Goal: Navigation & Orientation: Find specific page/section

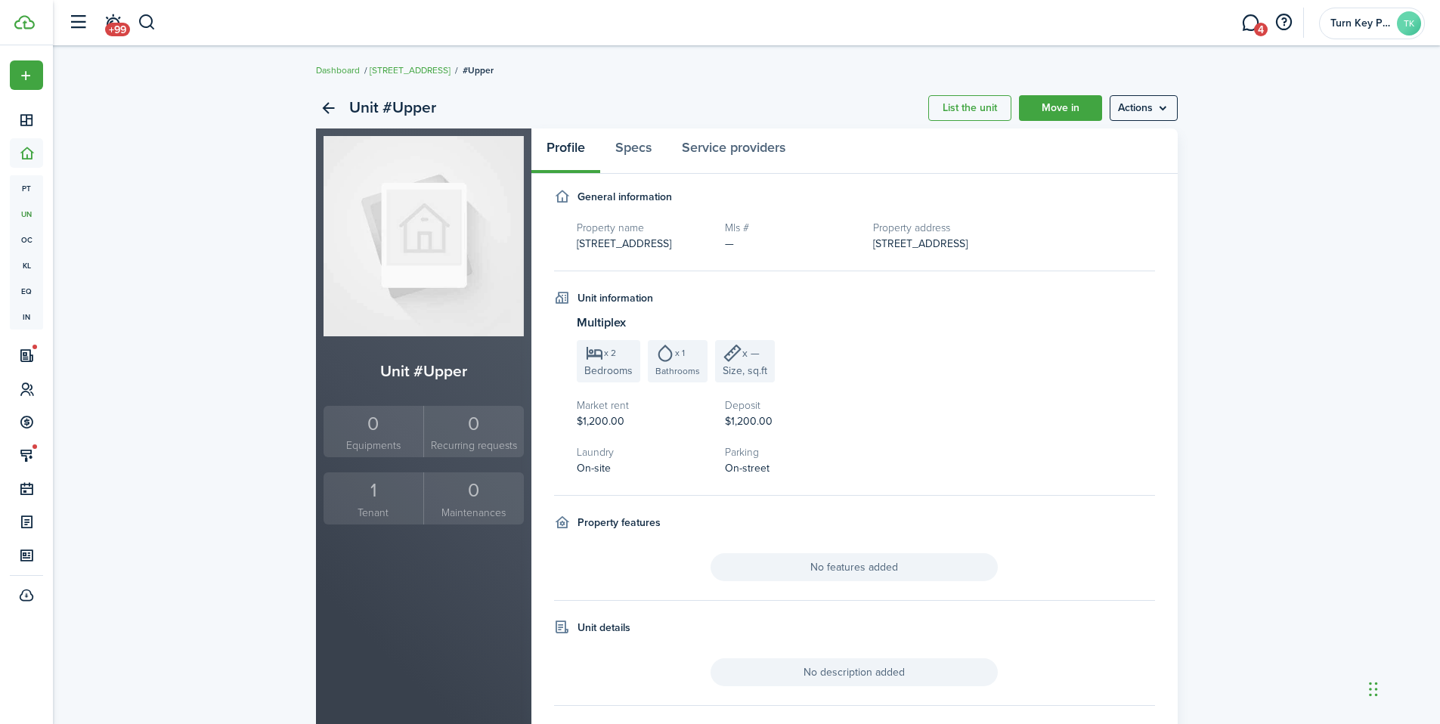
click at [1207, 193] on div "Unit #Upper List the unit Move in Actions Unit #Upper 0 Equipments 0 Recurring …" at bounding box center [746, 449] width 1387 height 738
click at [321, 110] on link "Back" at bounding box center [329, 108] width 26 height 26
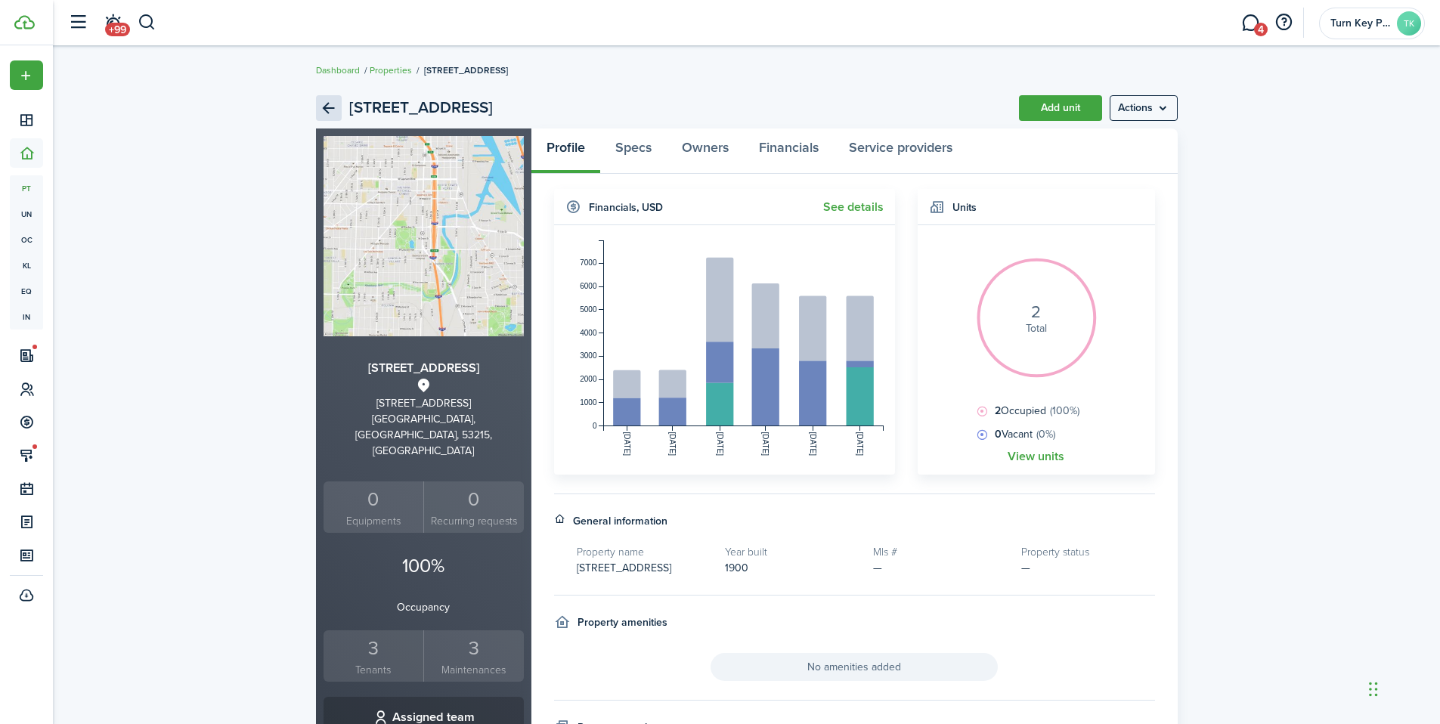
click at [324, 113] on link "Back" at bounding box center [329, 108] width 26 height 26
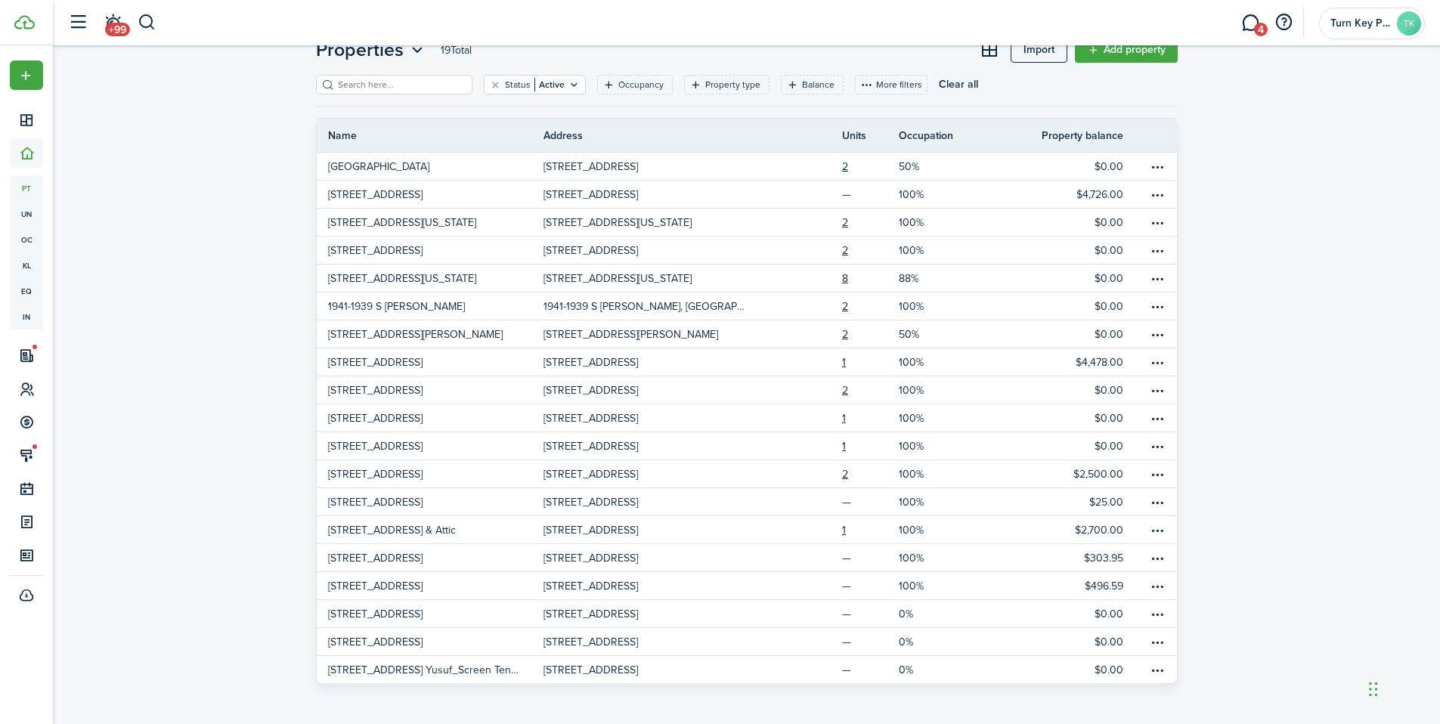
scroll to position [53, 0]
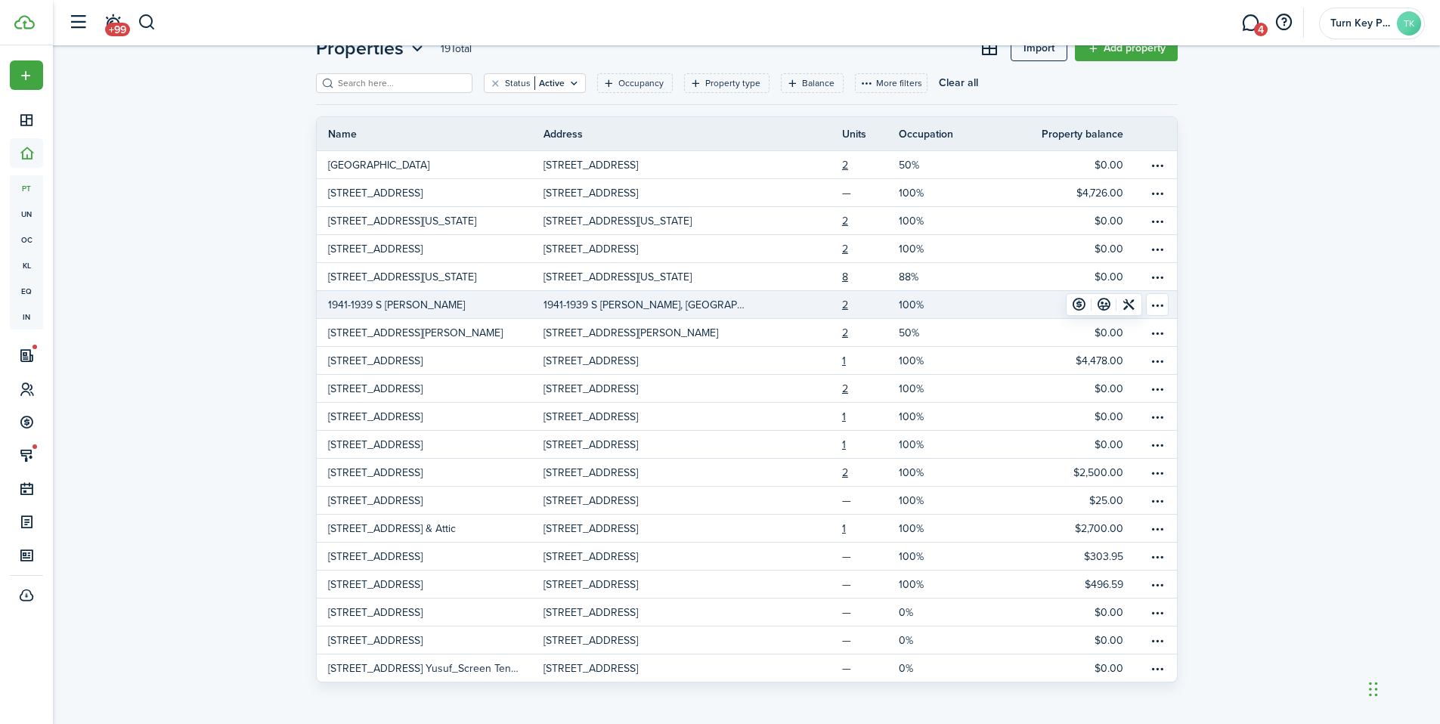
click at [376, 308] on p "1941-1939 S [PERSON_NAME]" at bounding box center [396, 305] width 137 height 16
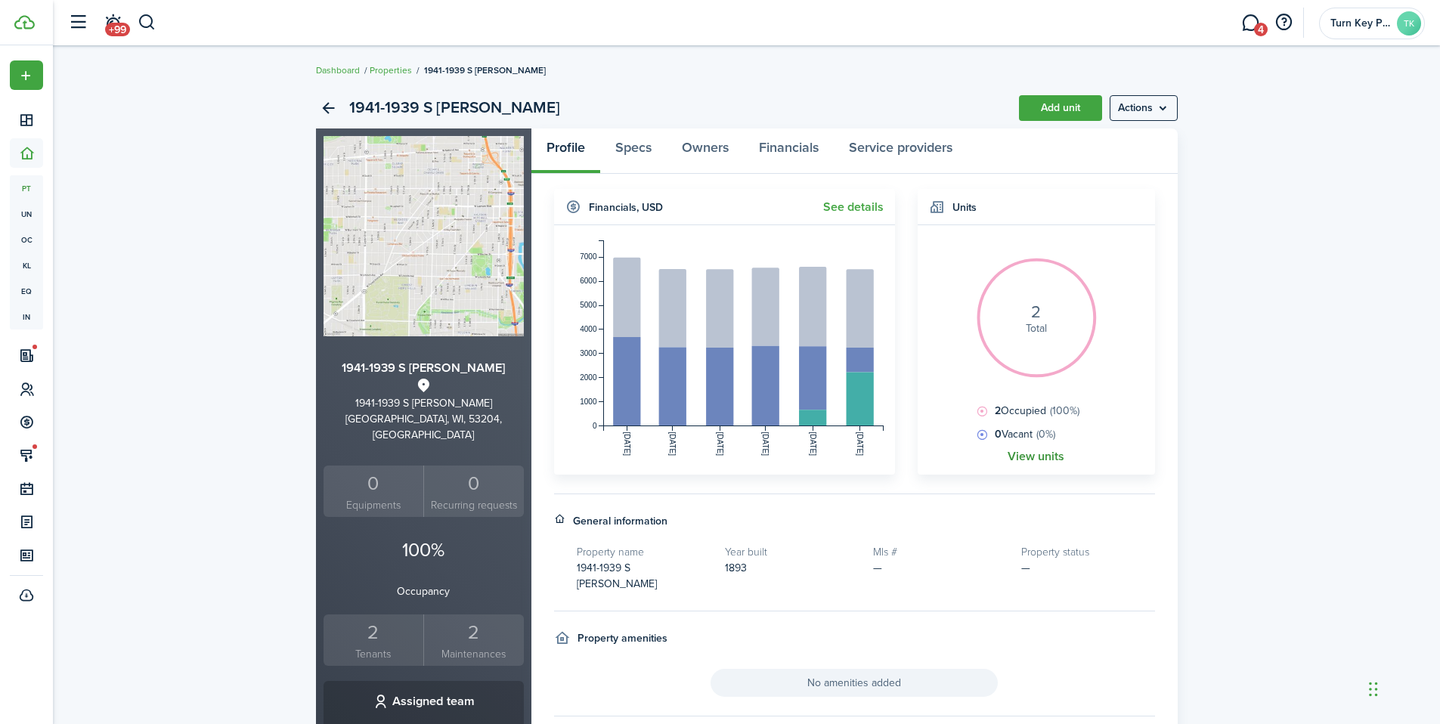
click at [1037, 463] on link "View units" at bounding box center [1036, 457] width 57 height 14
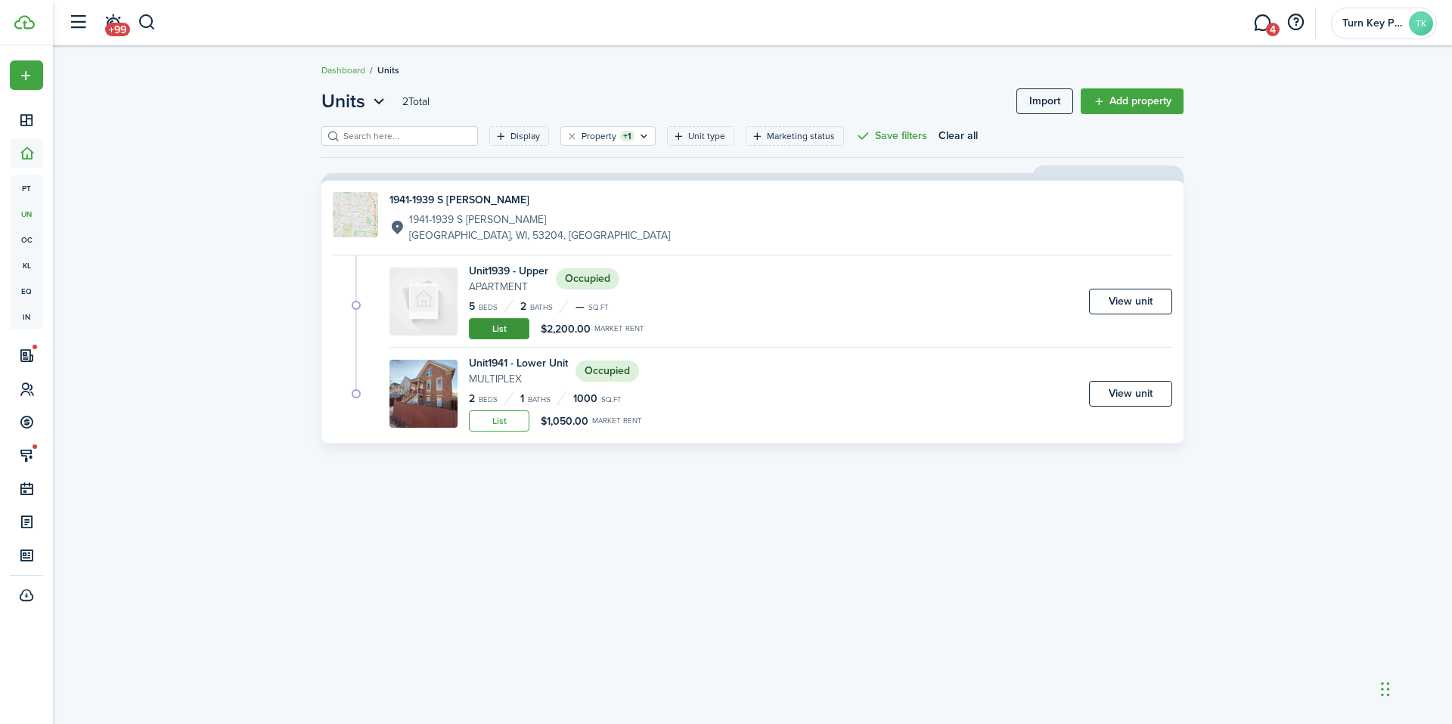
click at [486, 331] on link "List" at bounding box center [499, 328] width 60 height 21
click at [1155, 310] on link "View unit" at bounding box center [1130, 302] width 83 height 26
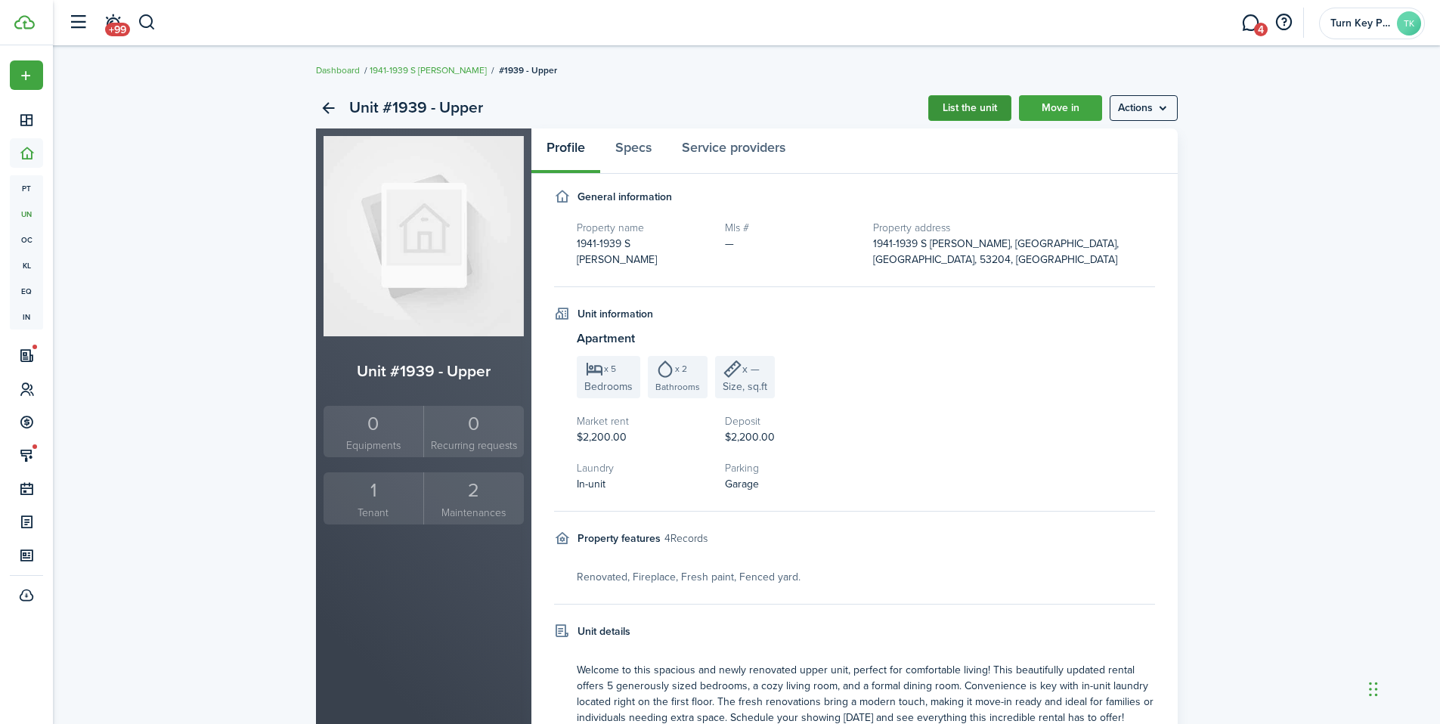
click at [992, 117] on link "List the unit" at bounding box center [969, 108] width 83 height 26
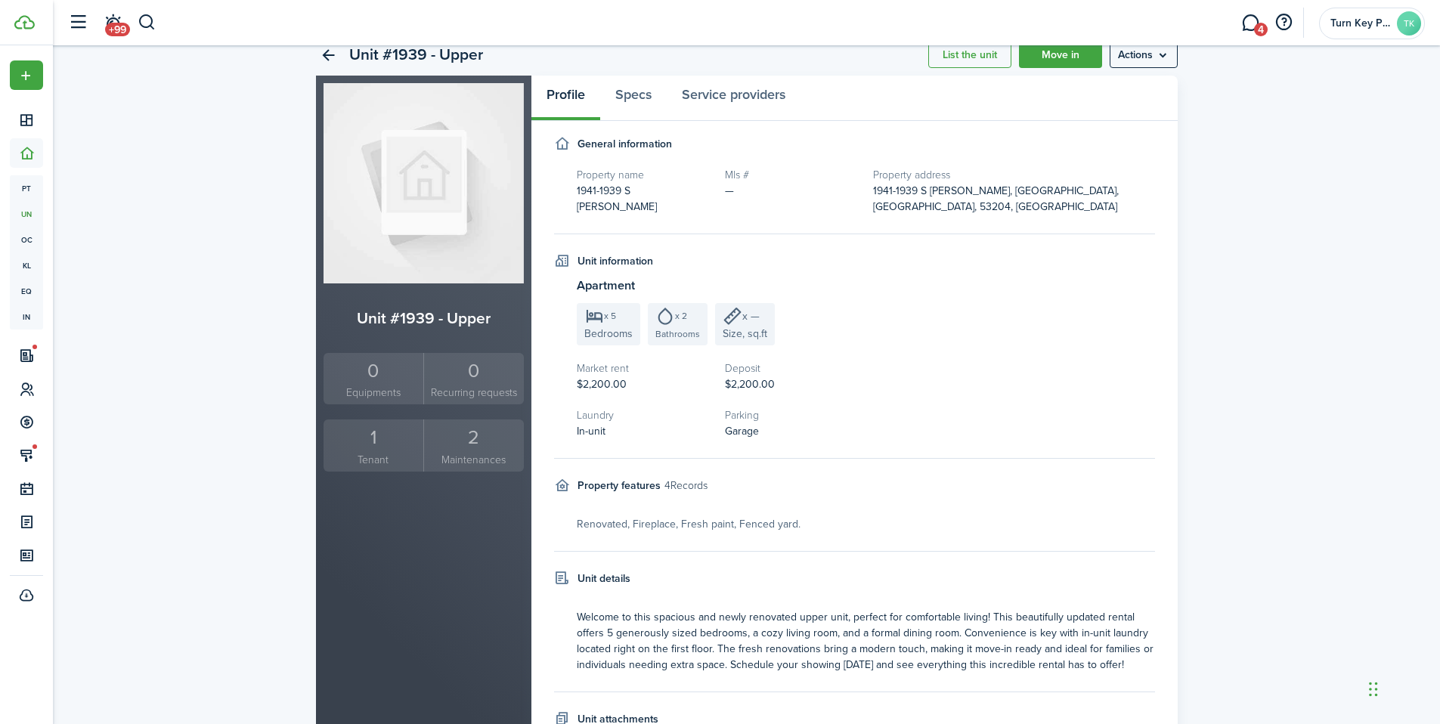
scroll to position [50, 0]
click at [327, 60] on link "Back" at bounding box center [329, 58] width 26 height 26
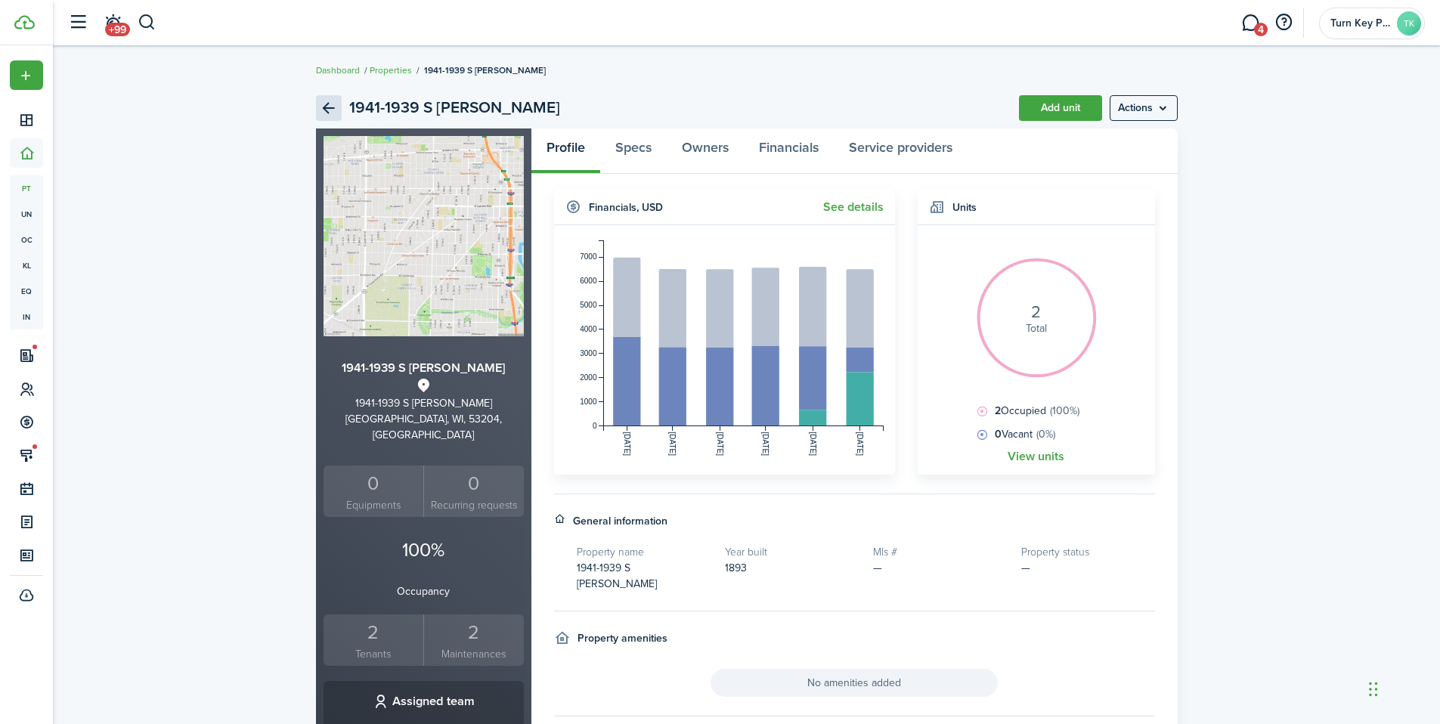
click at [331, 114] on link "Back" at bounding box center [329, 108] width 26 height 26
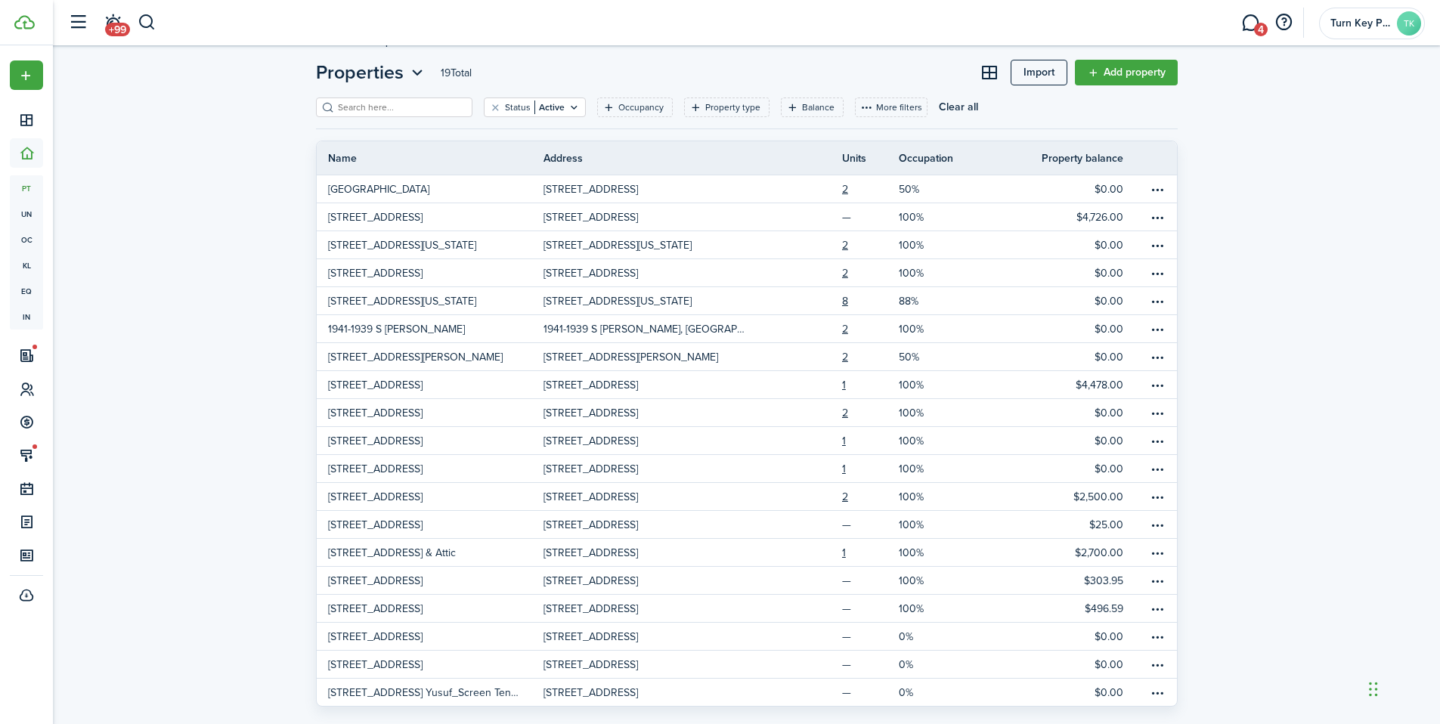
scroll to position [53, 0]
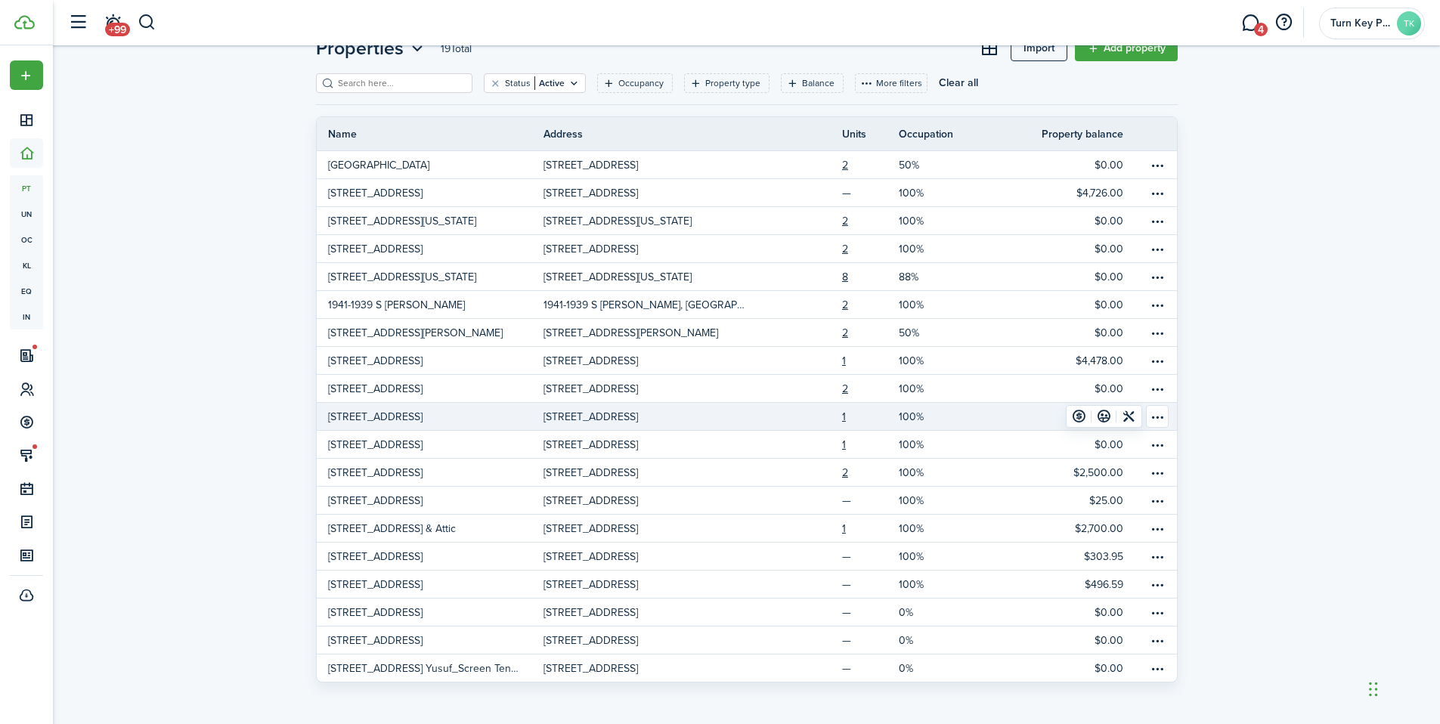
click at [384, 420] on p "[STREET_ADDRESS]" at bounding box center [375, 417] width 95 height 16
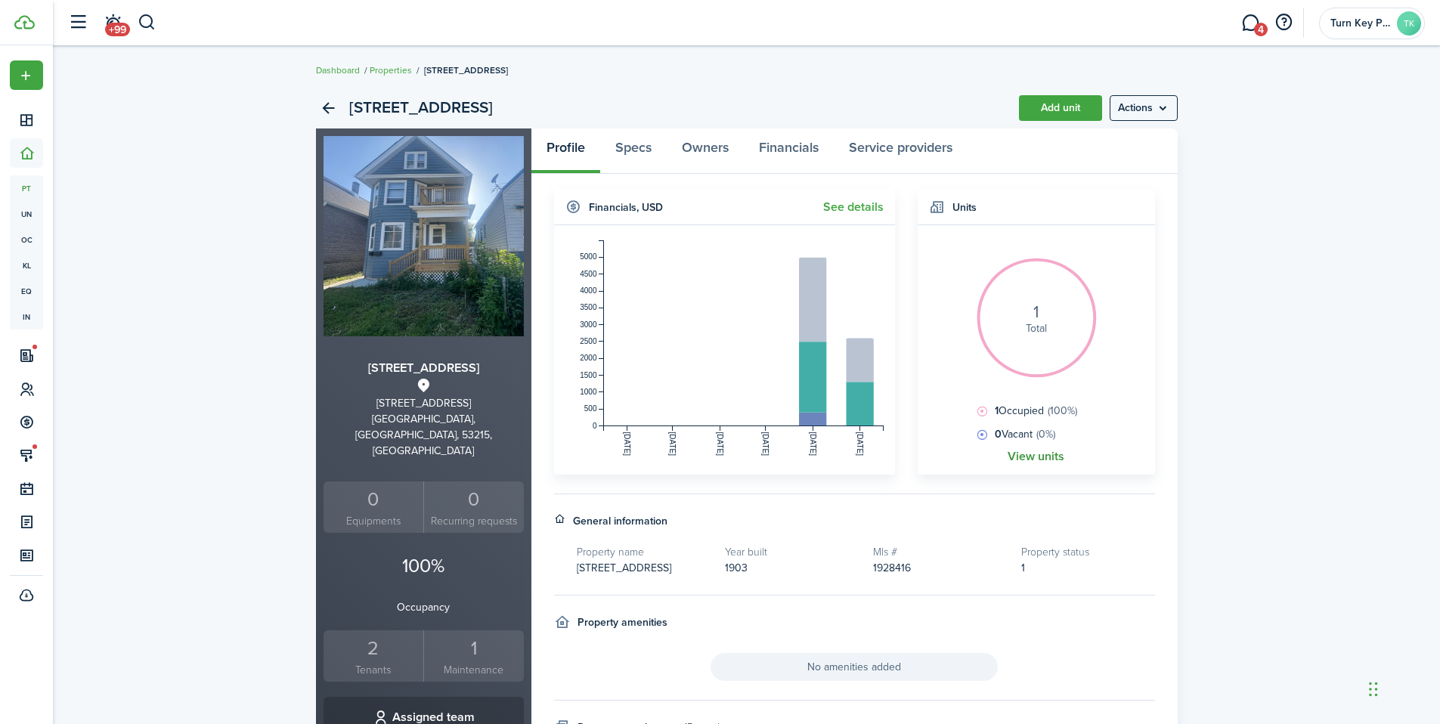
click at [1052, 455] on link "View units" at bounding box center [1036, 457] width 57 height 14
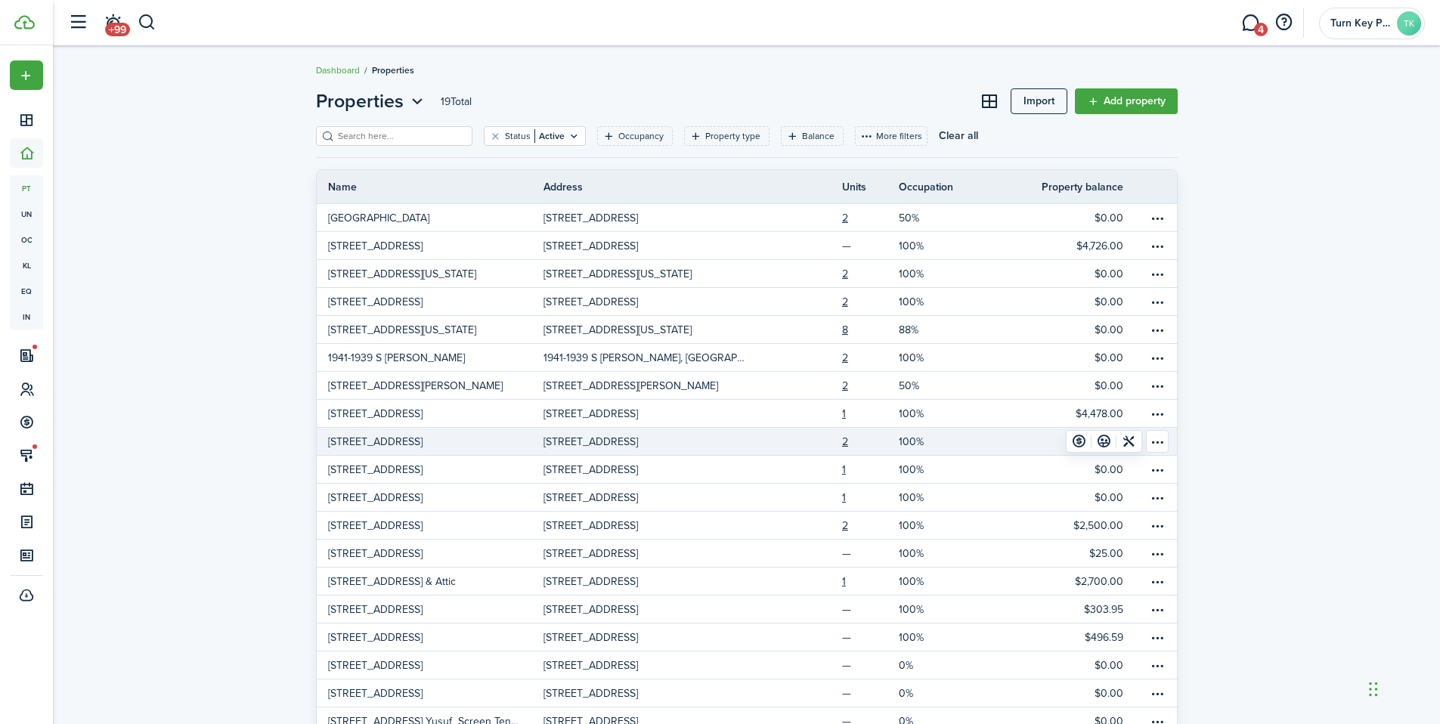
click at [362, 442] on p "[STREET_ADDRESS]" at bounding box center [375, 442] width 95 height 16
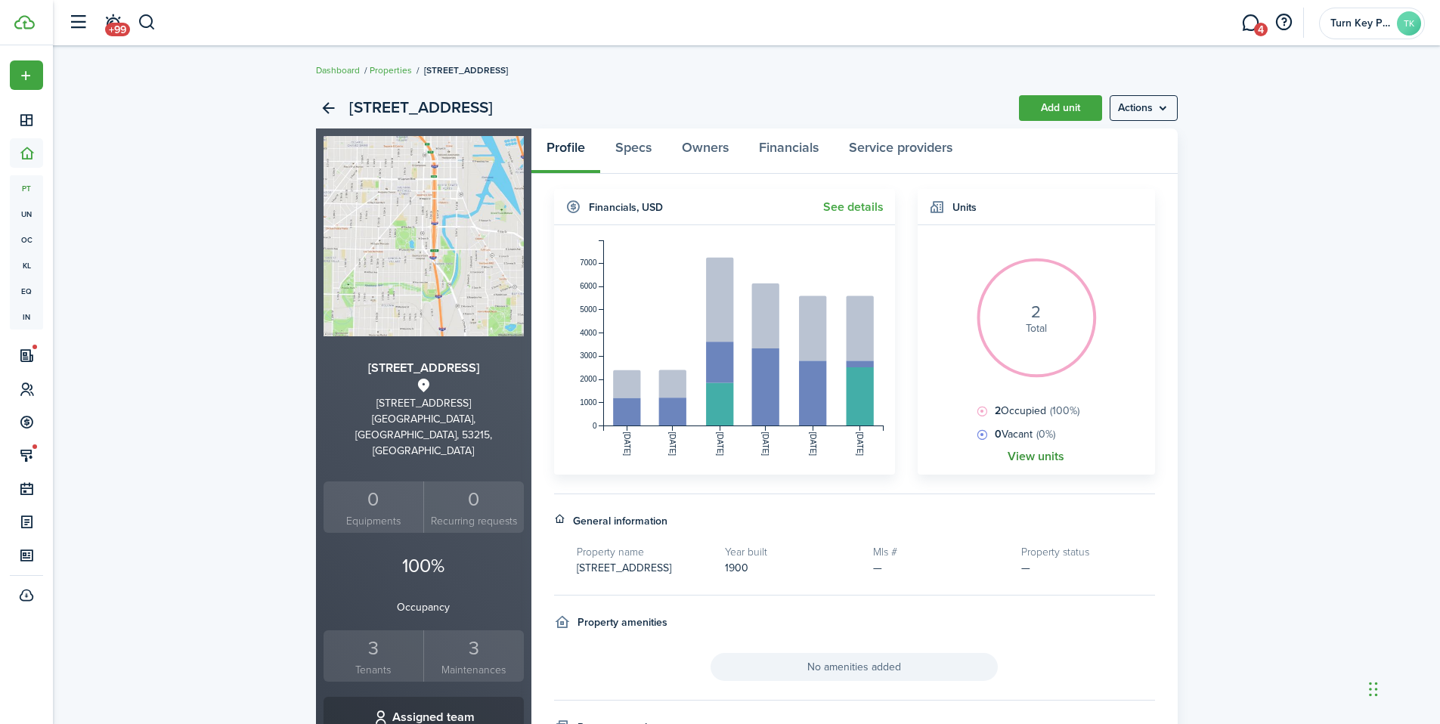
click at [1052, 459] on link "View units" at bounding box center [1036, 457] width 57 height 14
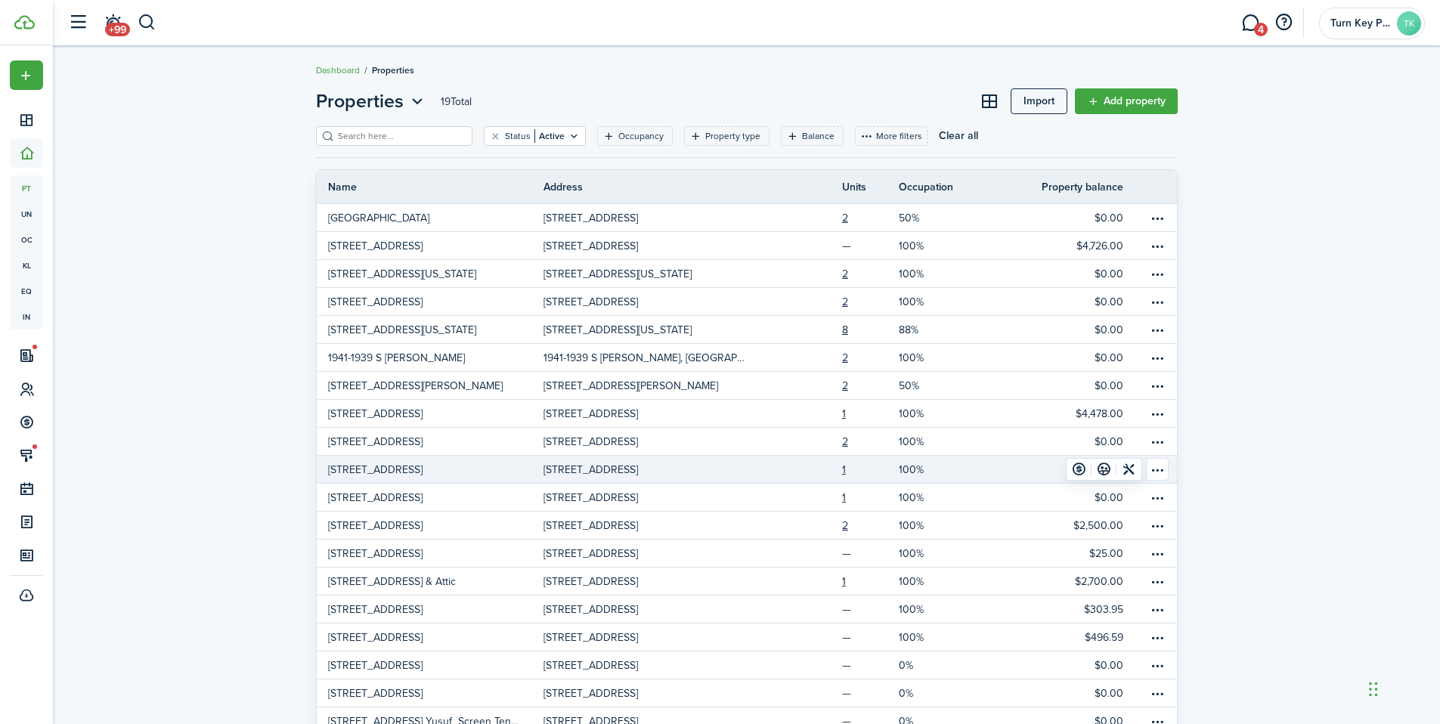
click at [368, 471] on p "[STREET_ADDRESS]" at bounding box center [375, 470] width 95 height 16
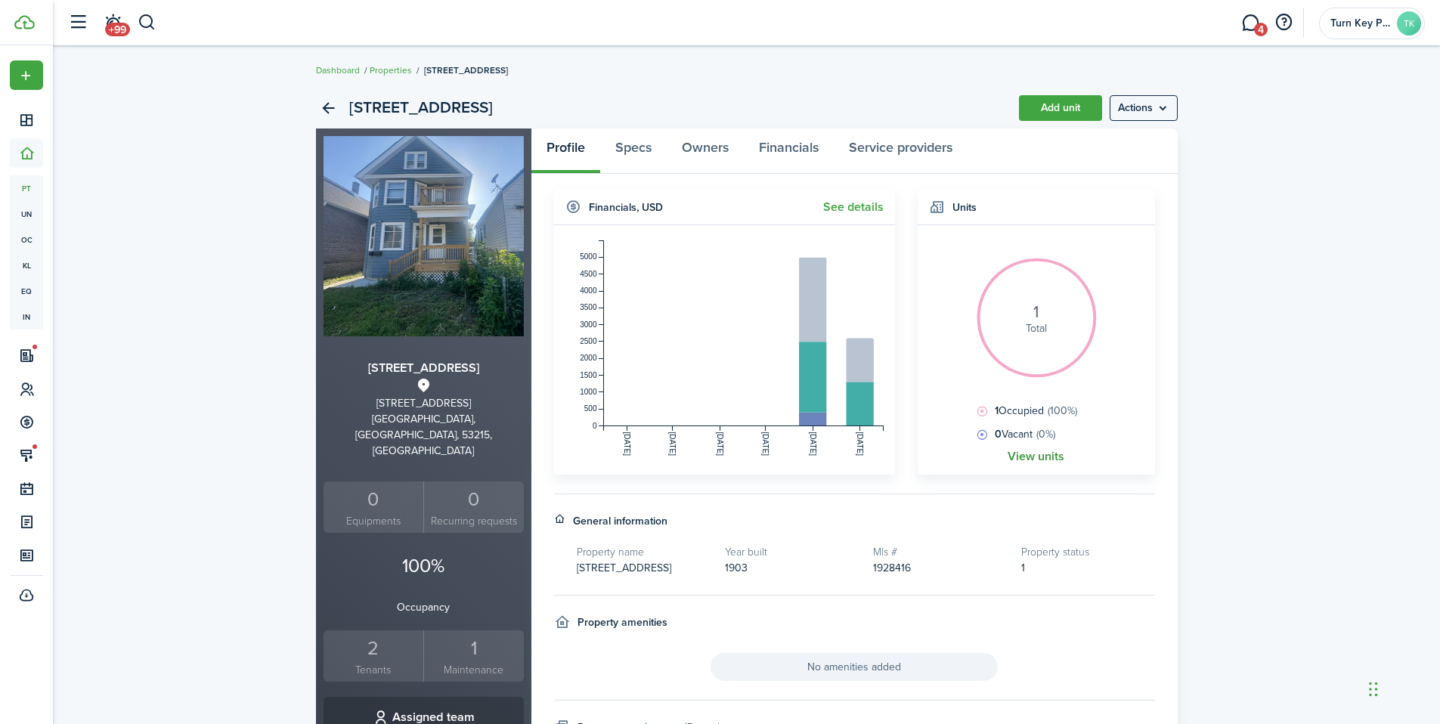
click at [1048, 461] on link "View units" at bounding box center [1036, 457] width 57 height 14
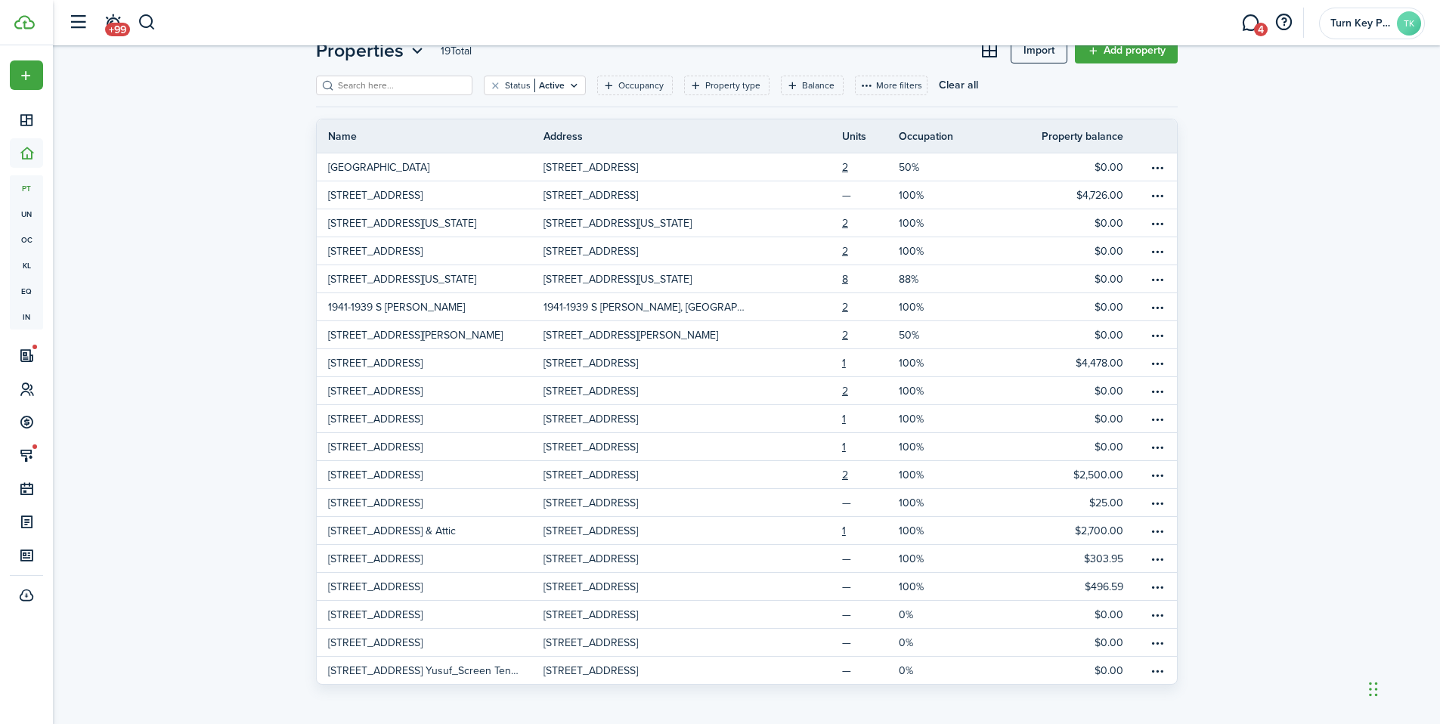
scroll to position [53, 0]
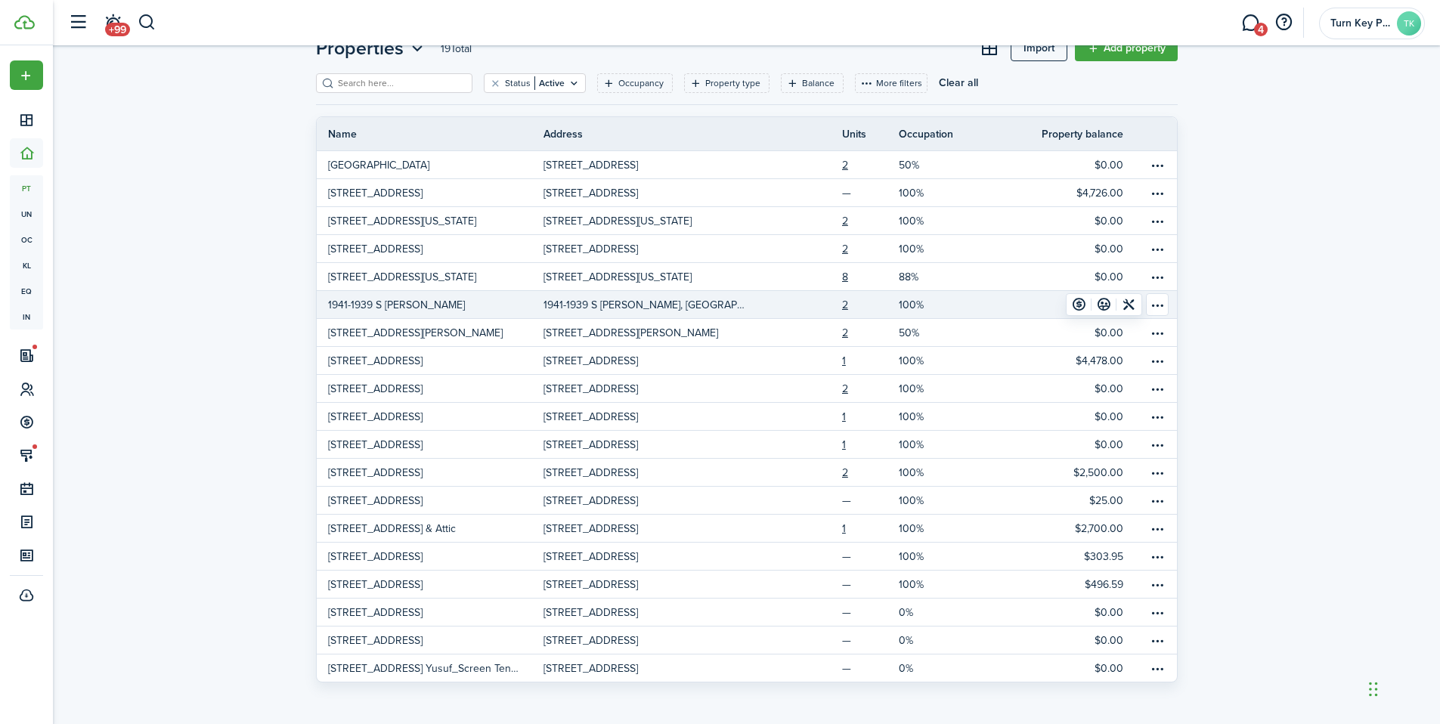
click at [343, 308] on p "1941-1939 S [PERSON_NAME]" at bounding box center [396, 305] width 137 height 16
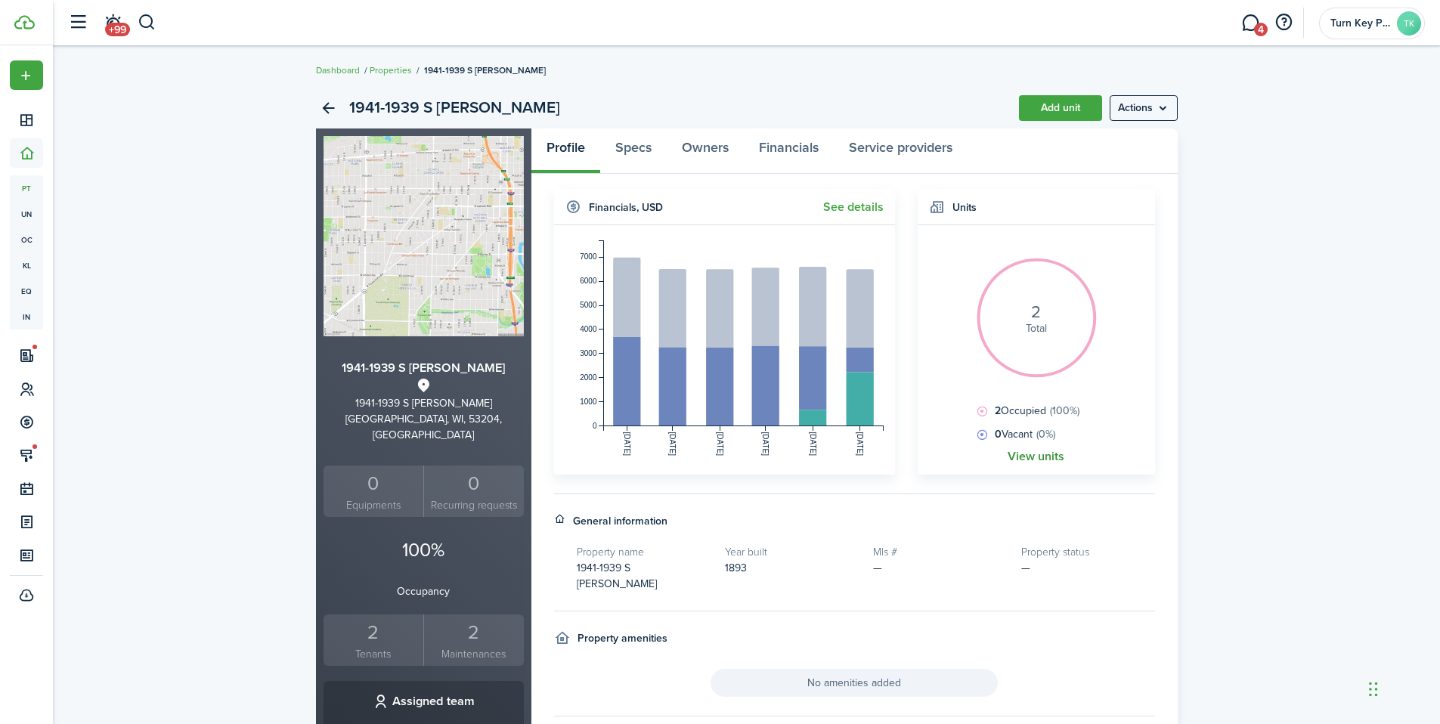
click at [1048, 461] on link "View units" at bounding box center [1036, 457] width 57 height 14
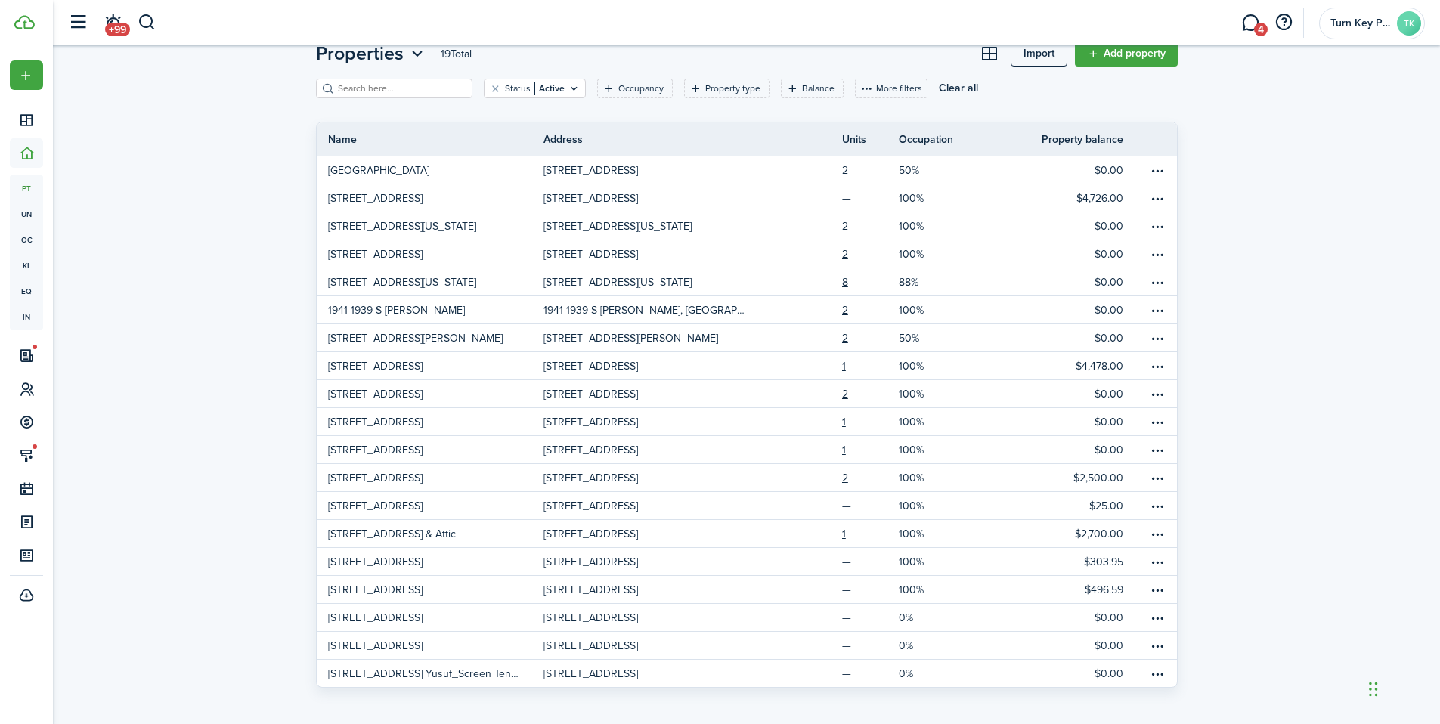
scroll to position [53, 0]
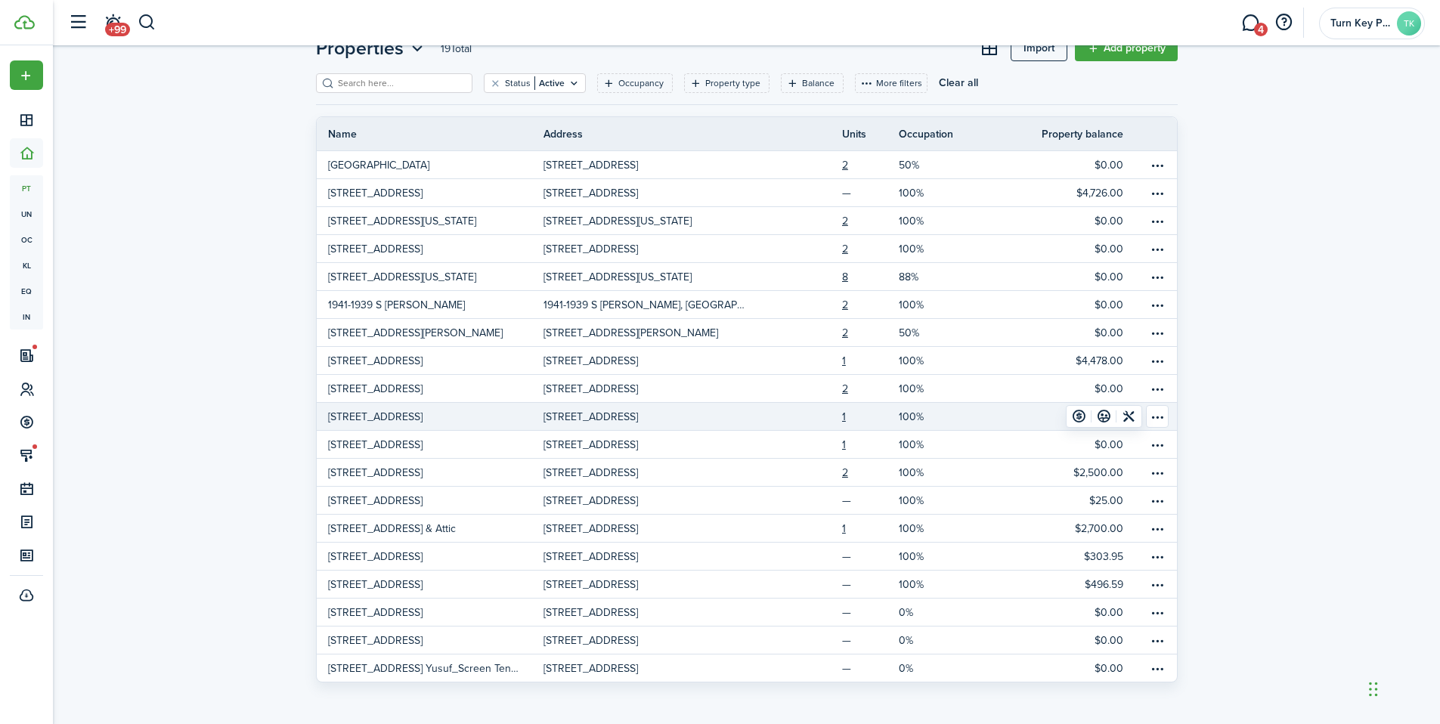
click at [349, 422] on p "[STREET_ADDRESS]" at bounding box center [375, 417] width 95 height 16
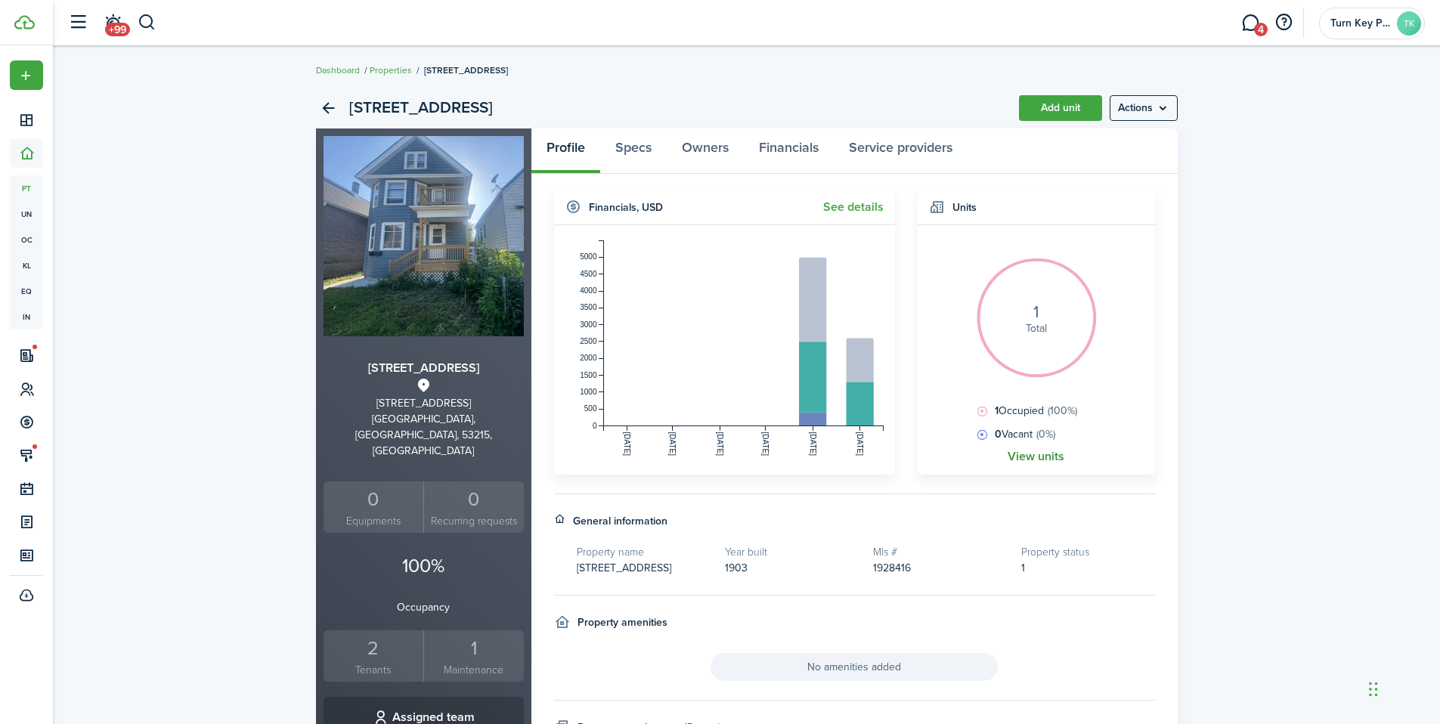
click at [1052, 457] on link "View units" at bounding box center [1036, 457] width 57 height 14
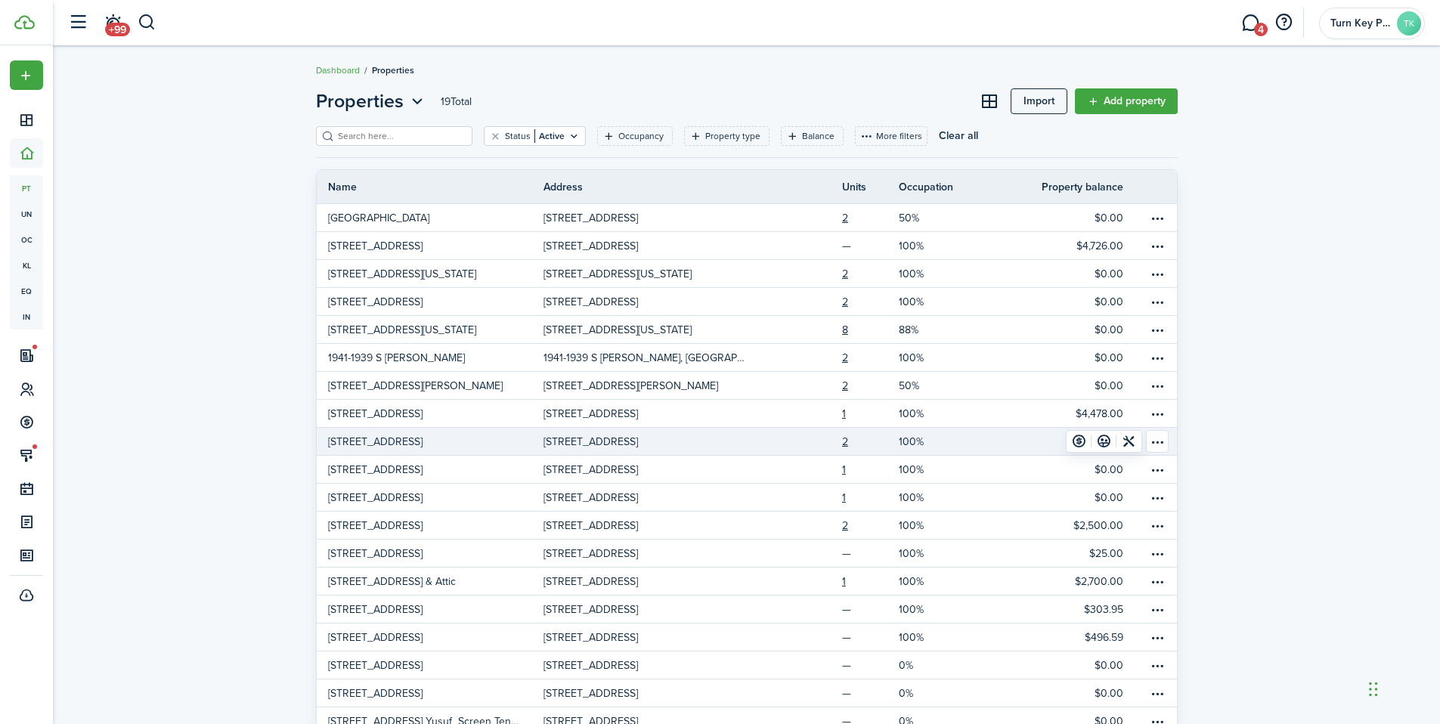
click at [348, 444] on p "[STREET_ADDRESS]" at bounding box center [375, 442] width 95 height 16
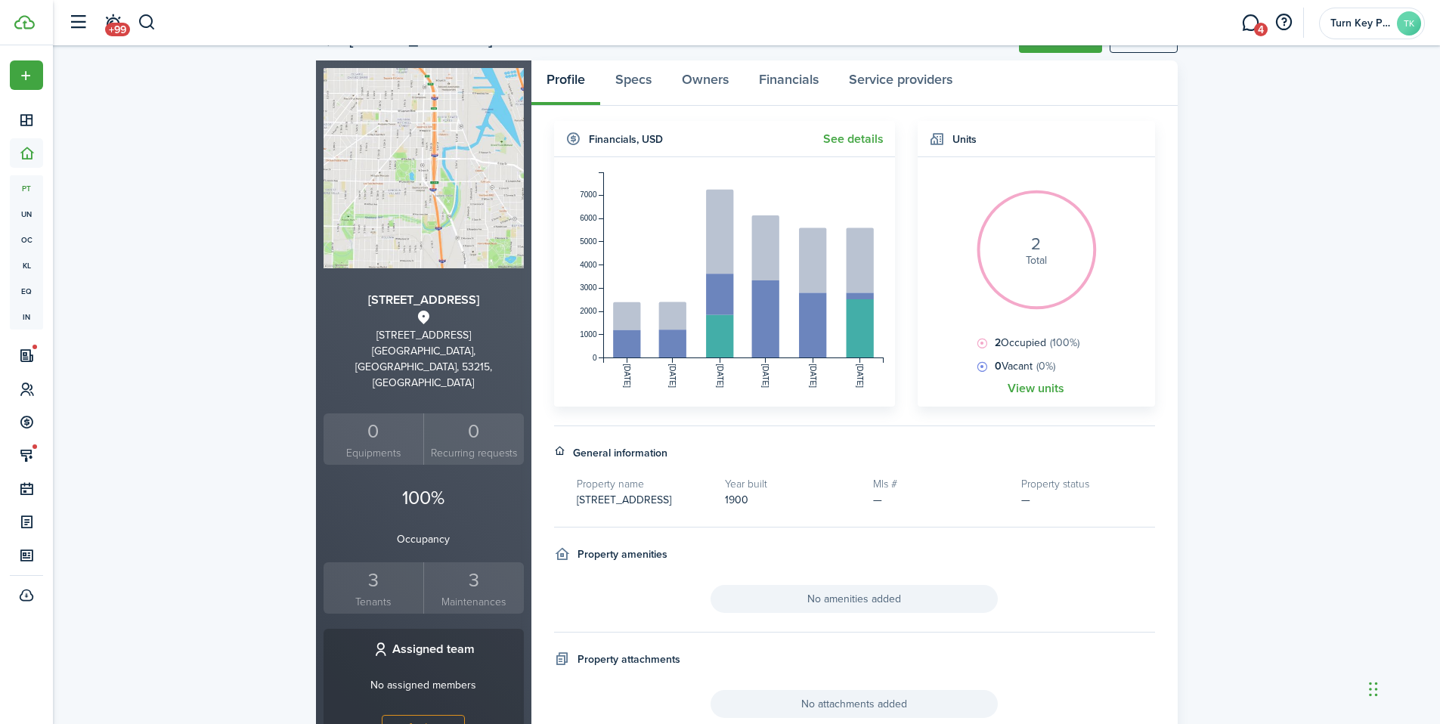
scroll to position [90, 0]
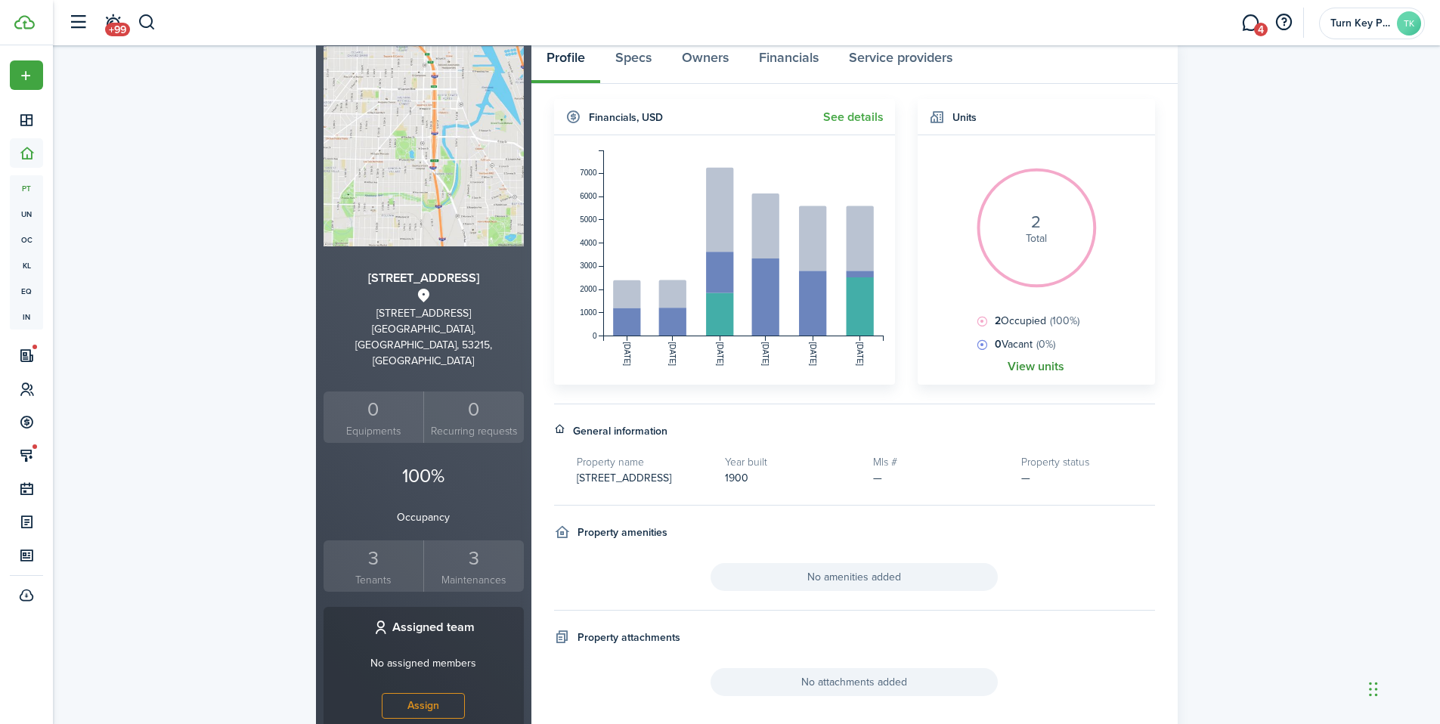
click at [1025, 368] on link "View units" at bounding box center [1036, 367] width 57 height 14
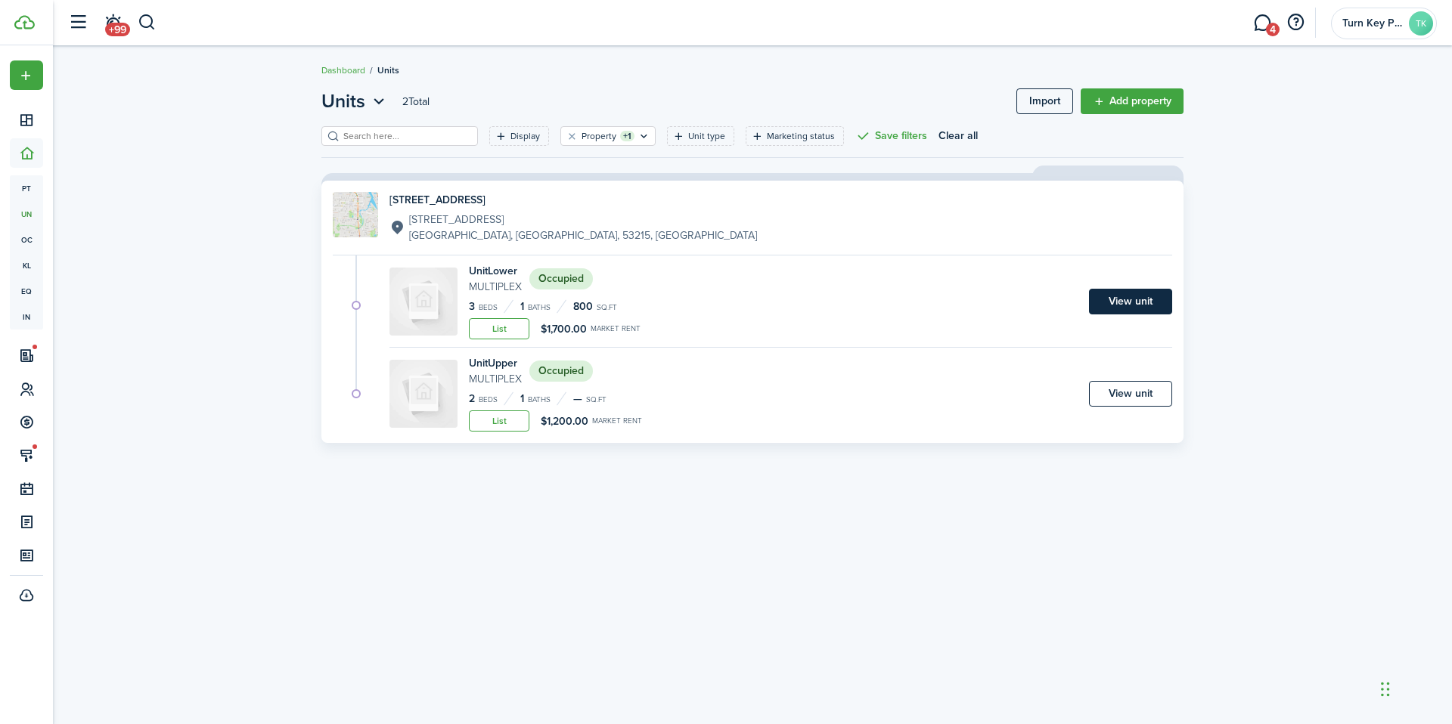
click at [1133, 305] on link "View unit" at bounding box center [1130, 302] width 83 height 26
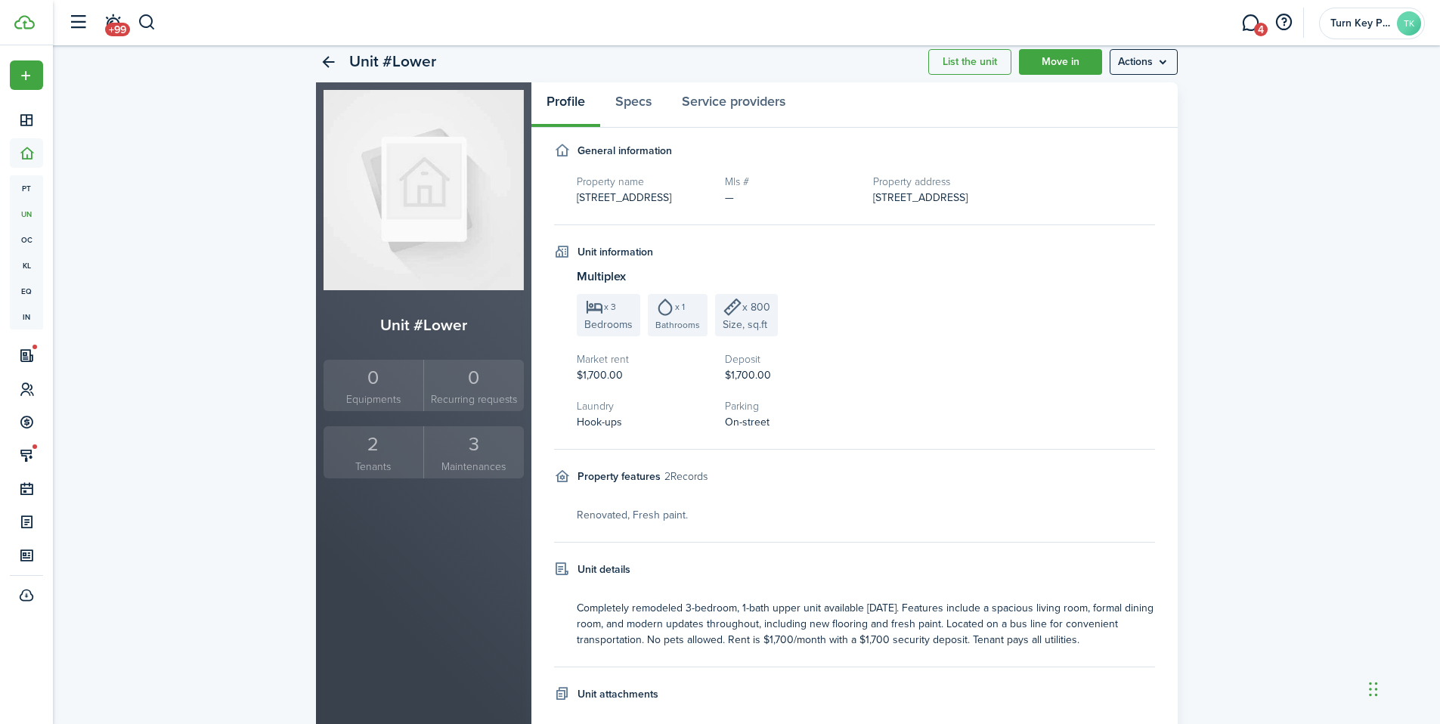
scroll to position [43, 0]
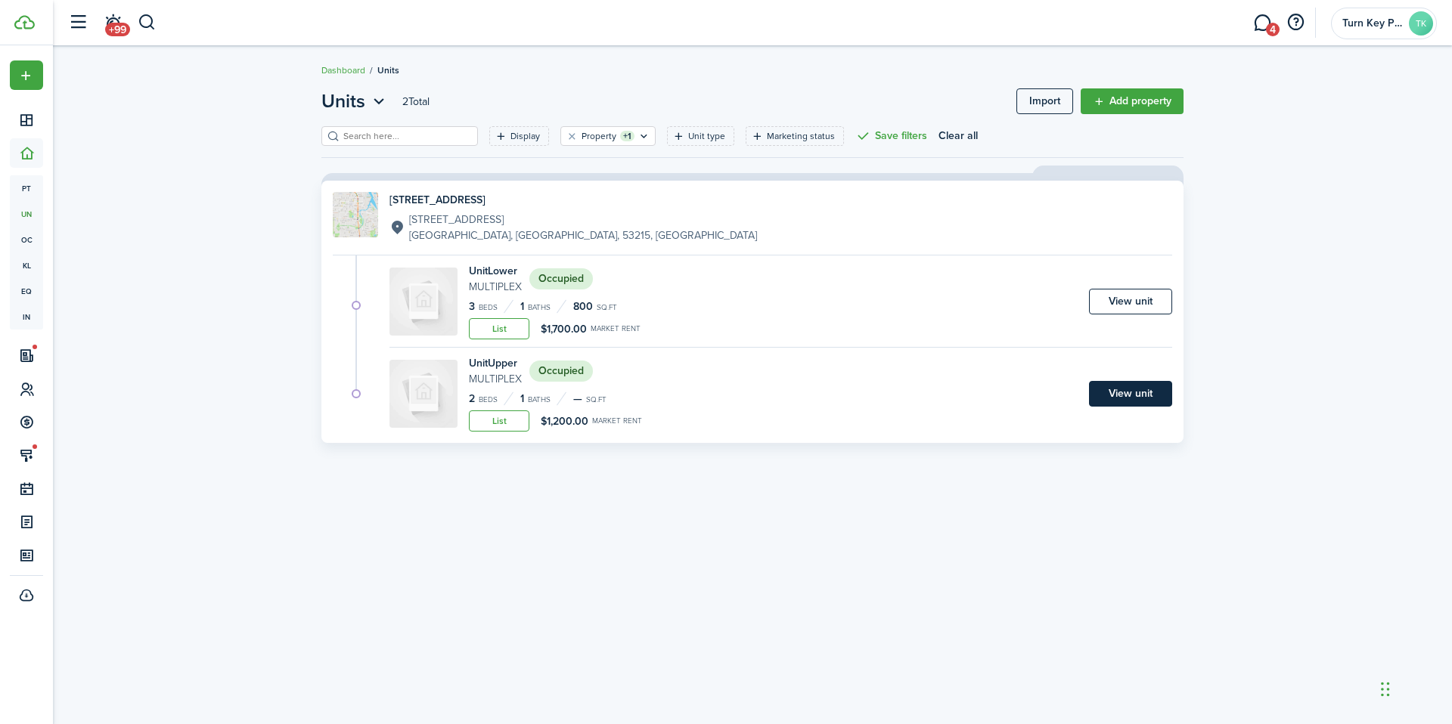
click at [1127, 395] on link "View unit" at bounding box center [1130, 394] width 83 height 26
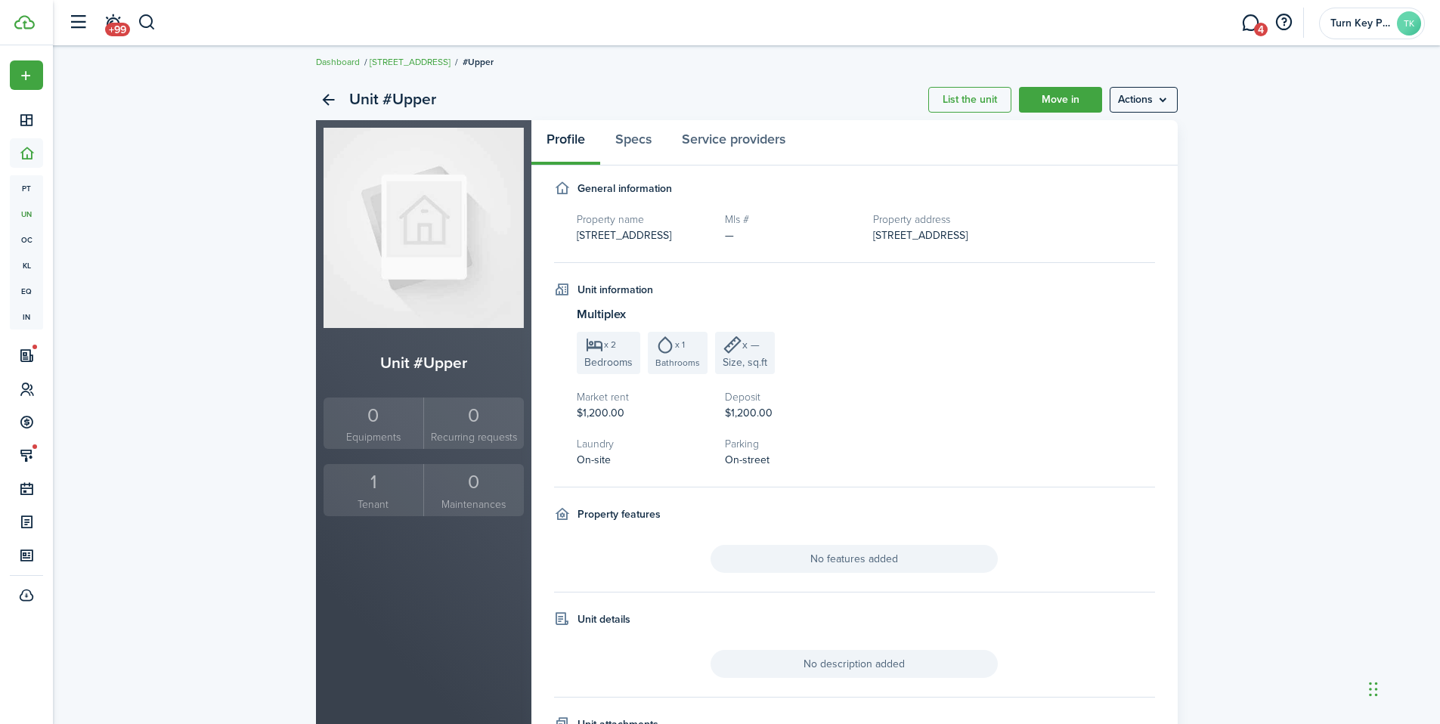
scroll to position [9, 0]
click at [1250, 213] on div "Unit #Upper List the unit Move in Actions Unit #Upper 0 Equipments 0 Recurring …" at bounding box center [746, 440] width 1387 height 738
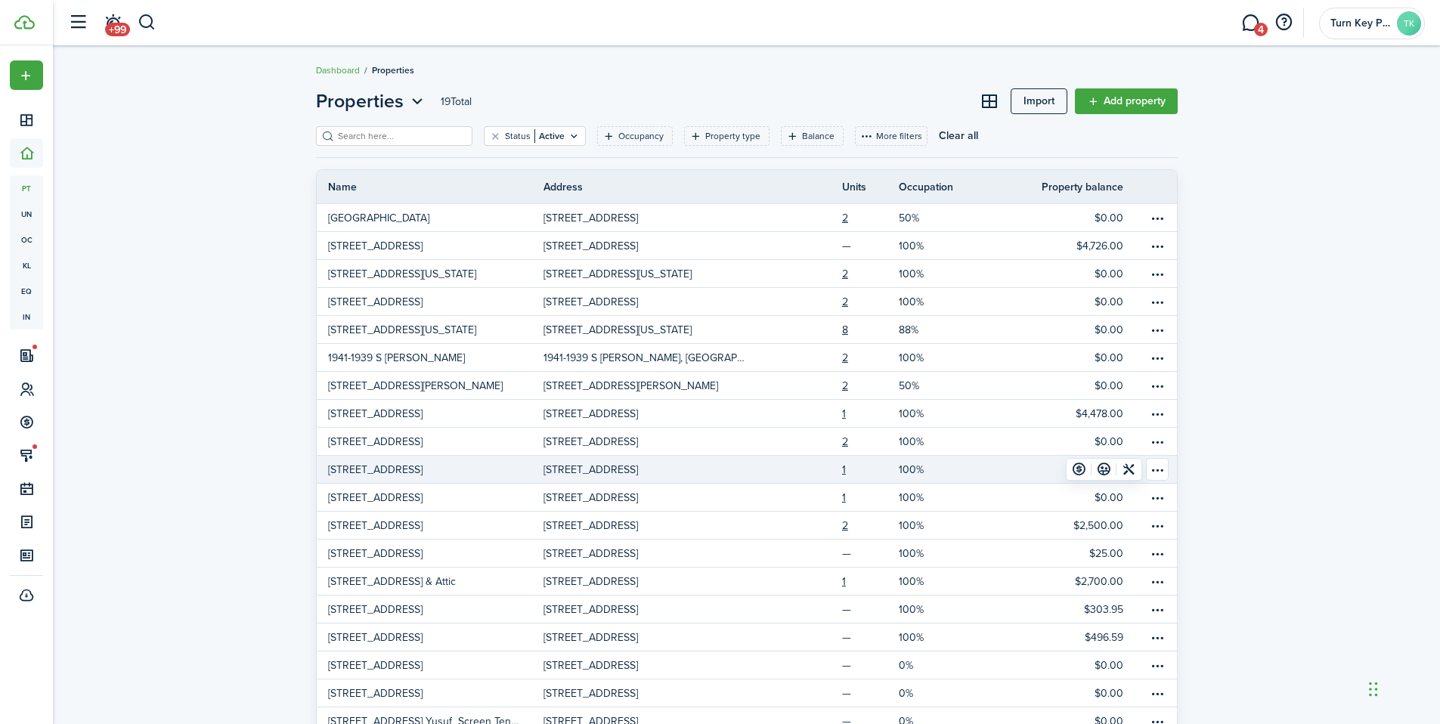
click at [374, 476] on p "[STREET_ADDRESS]" at bounding box center [375, 470] width 95 height 16
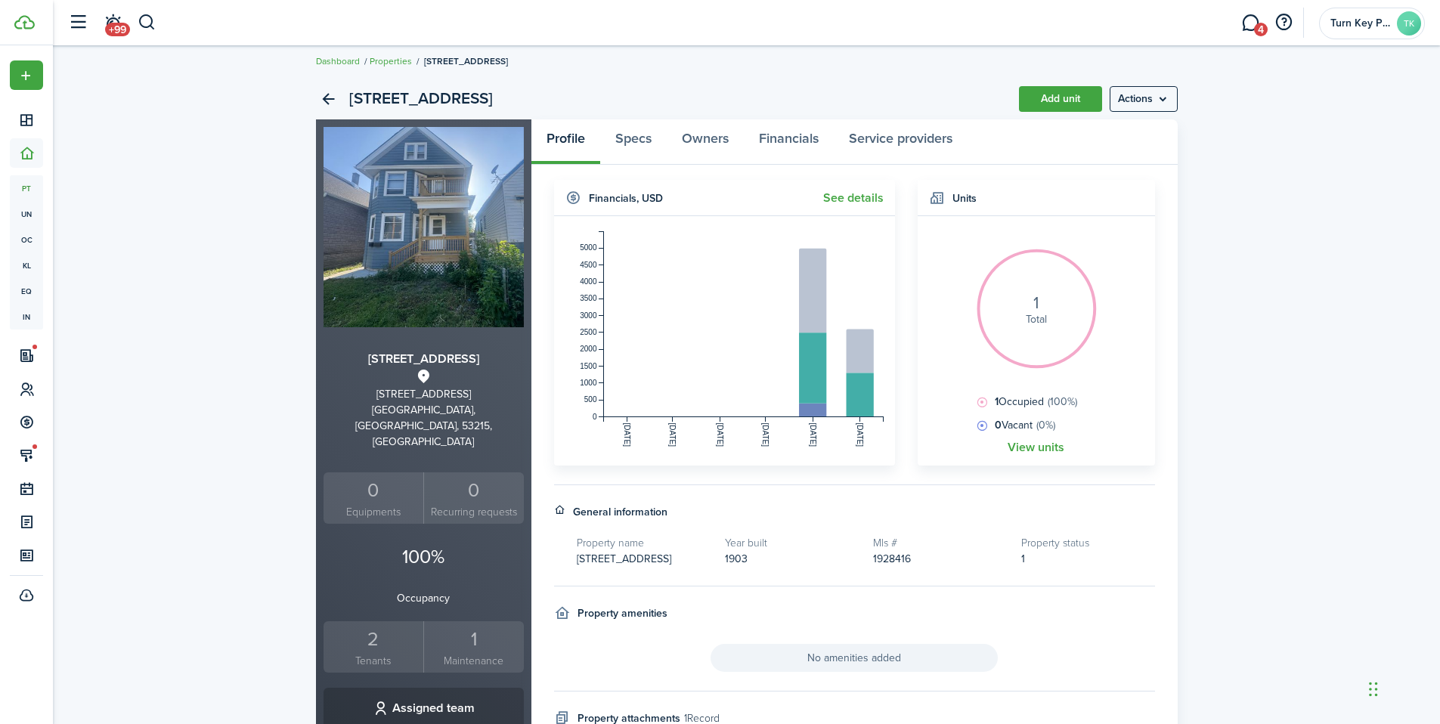
scroll to position [12, 0]
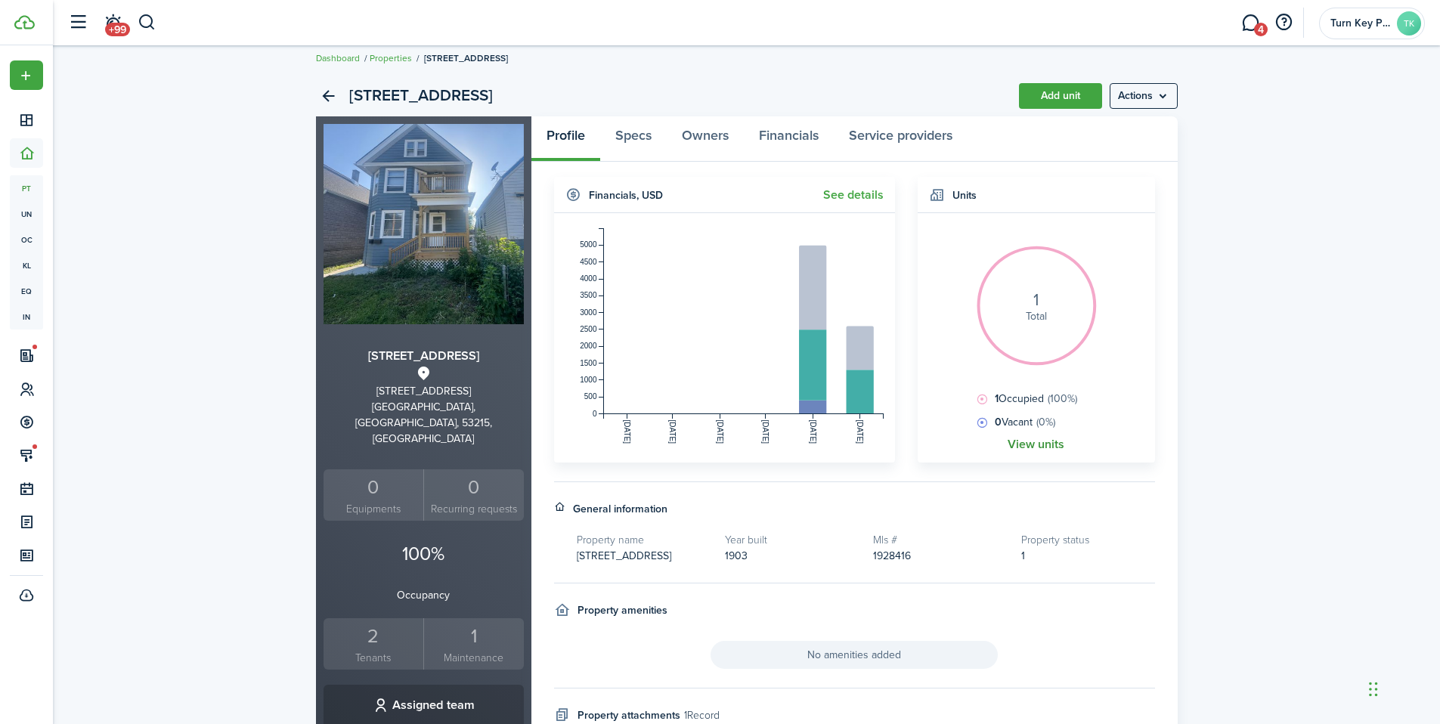
click at [1053, 451] on link "View units" at bounding box center [1036, 445] width 57 height 14
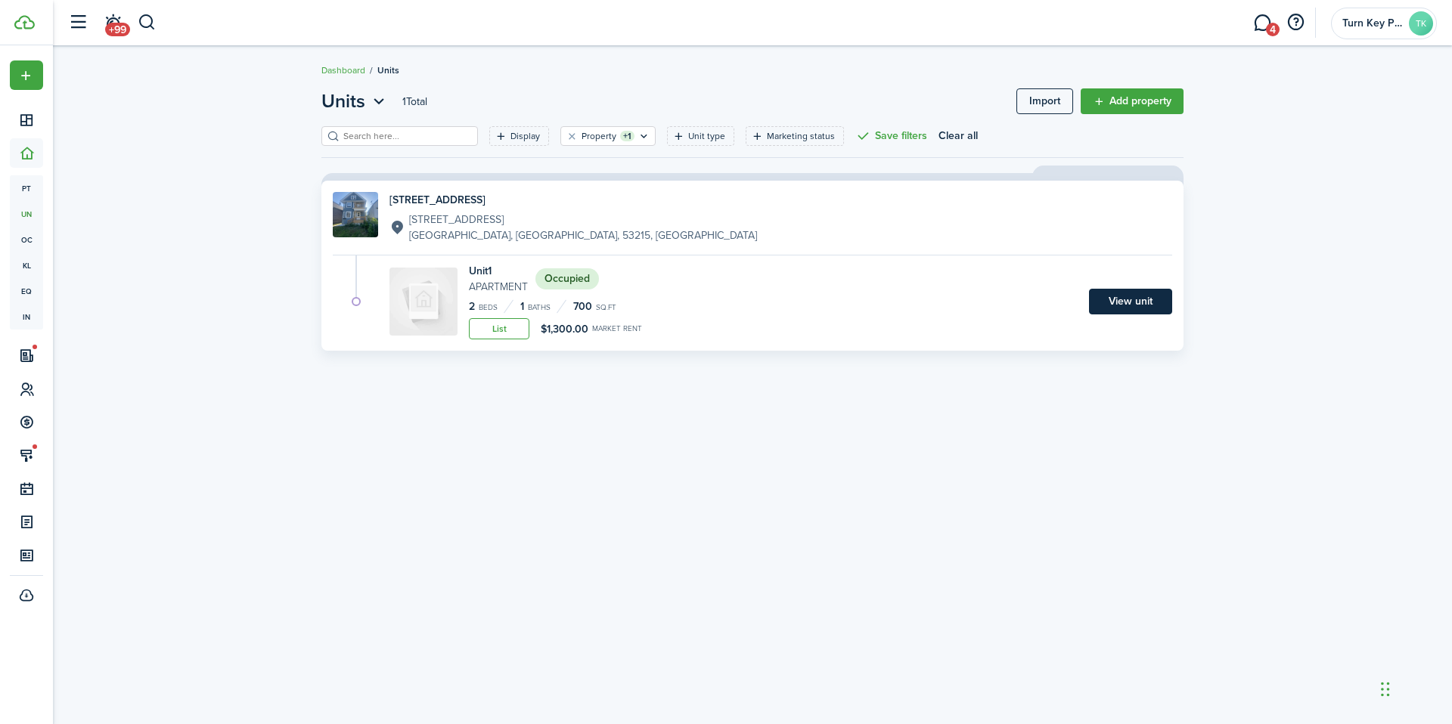
click at [1137, 308] on link "View unit" at bounding box center [1130, 302] width 83 height 26
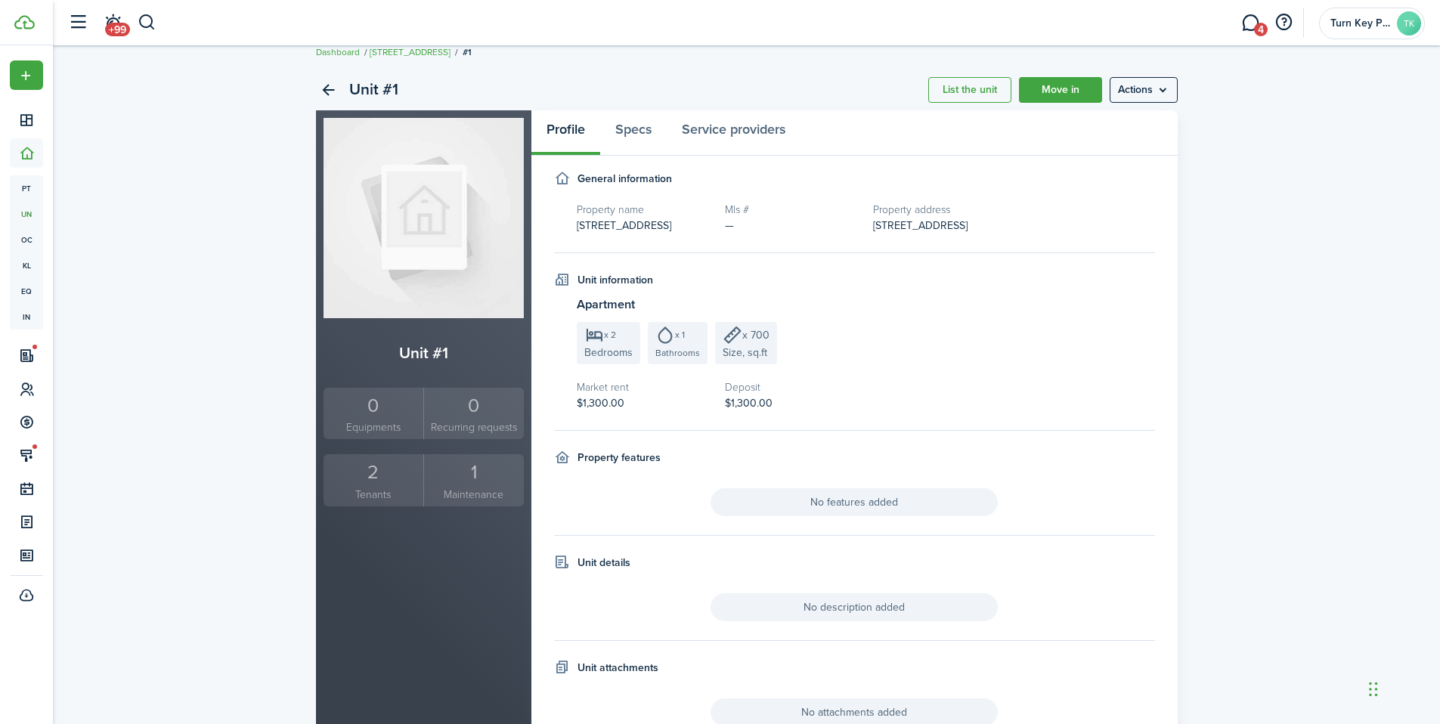
scroll to position [15, 0]
